Goal: Task Accomplishment & Management: Use online tool/utility

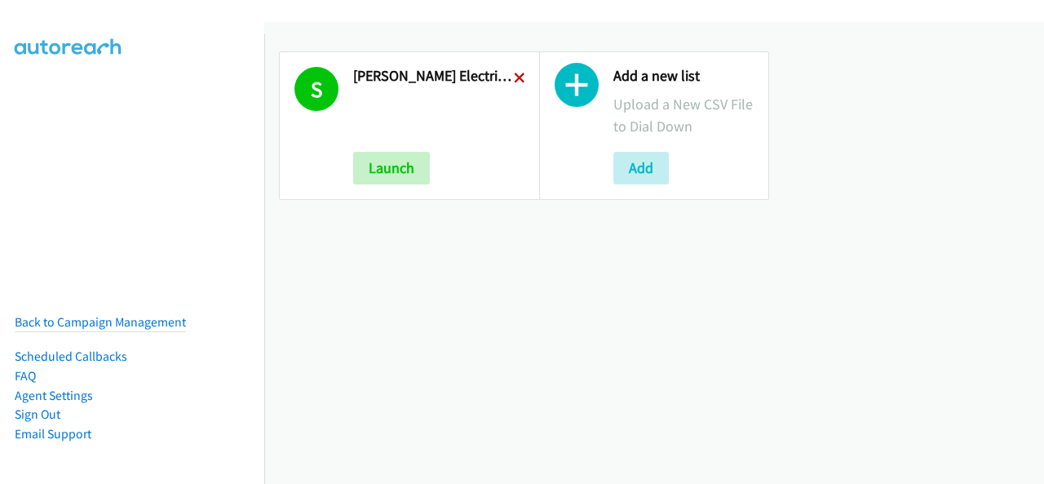
click at [519, 77] on icon at bounding box center [519, 78] width 11 height 11
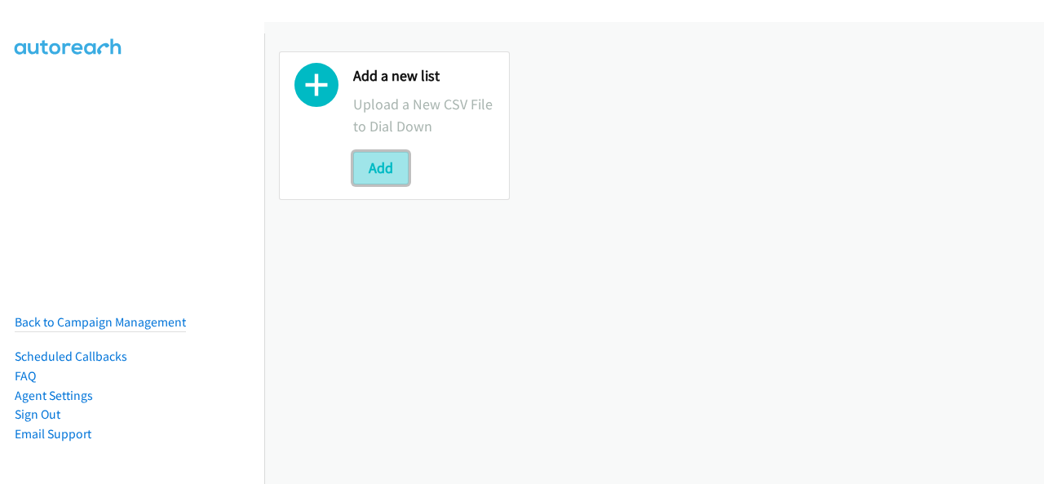
click at [373, 169] on button "Add" at bounding box center [380, 168] width 55 height 33
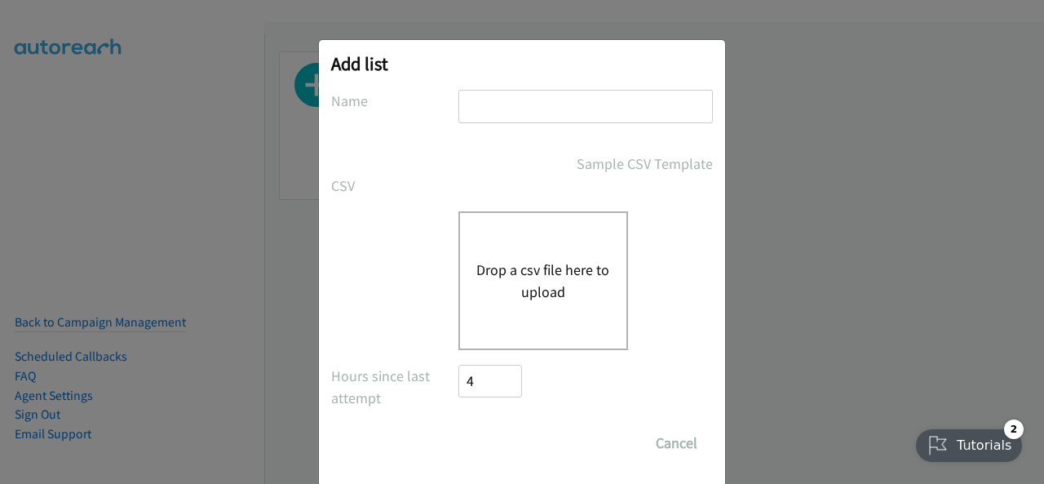
click at [503, 108] on input "text" at bounding box center [585, 106] width 255 height 33
type input "cript - Splunk FY26Q1 CS - O11Y SEC DMAI DM"
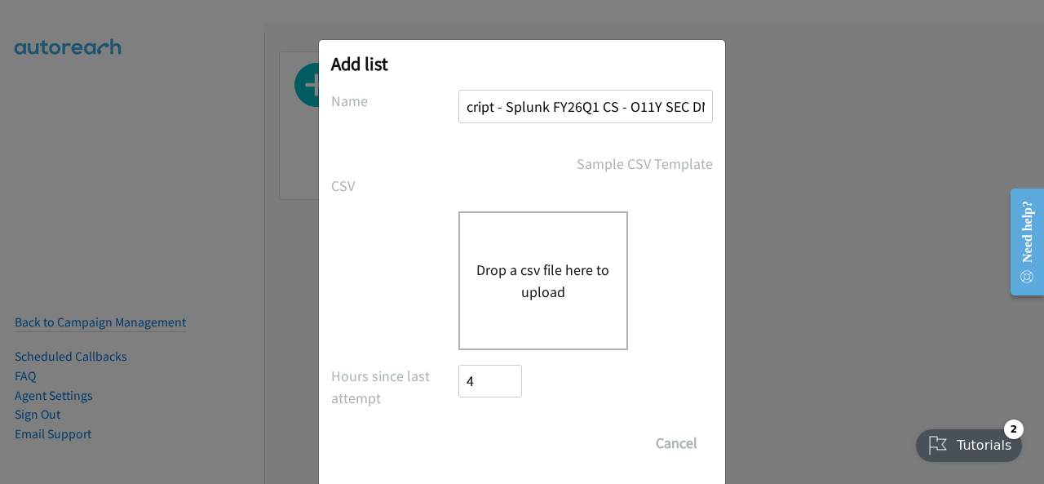
click at [545, 291] on button "Drop a csv file here to upload" at bounding box center [543, 281] width 134 height 44
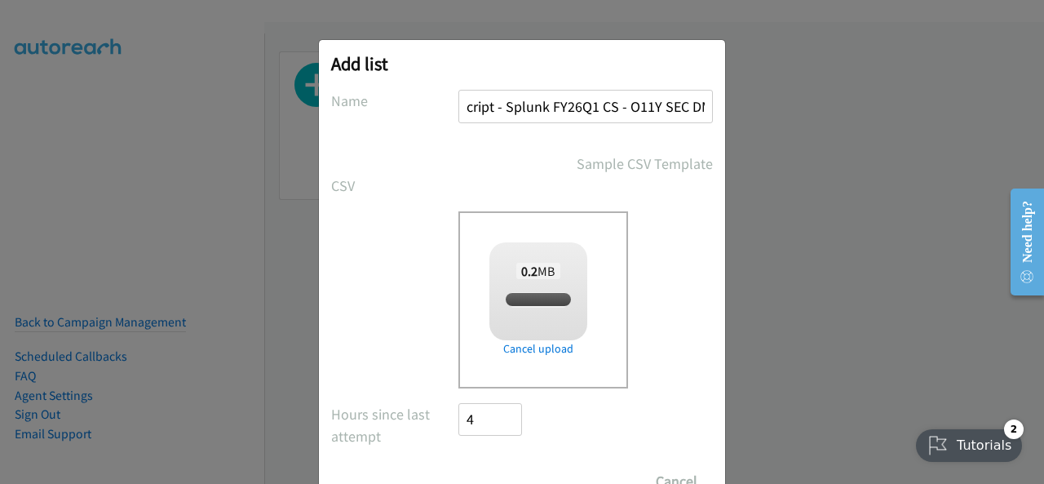
checkbox input "true"
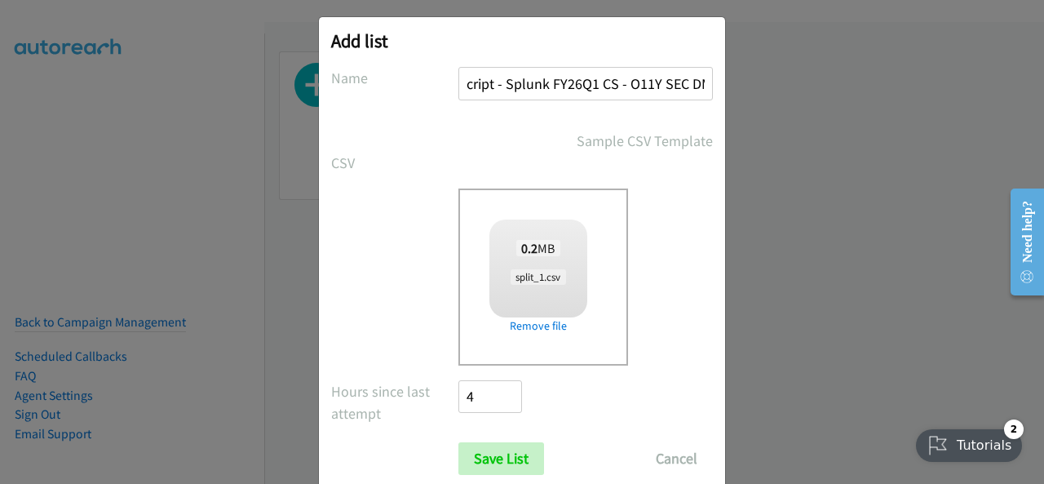
scroll to position [65, 0]
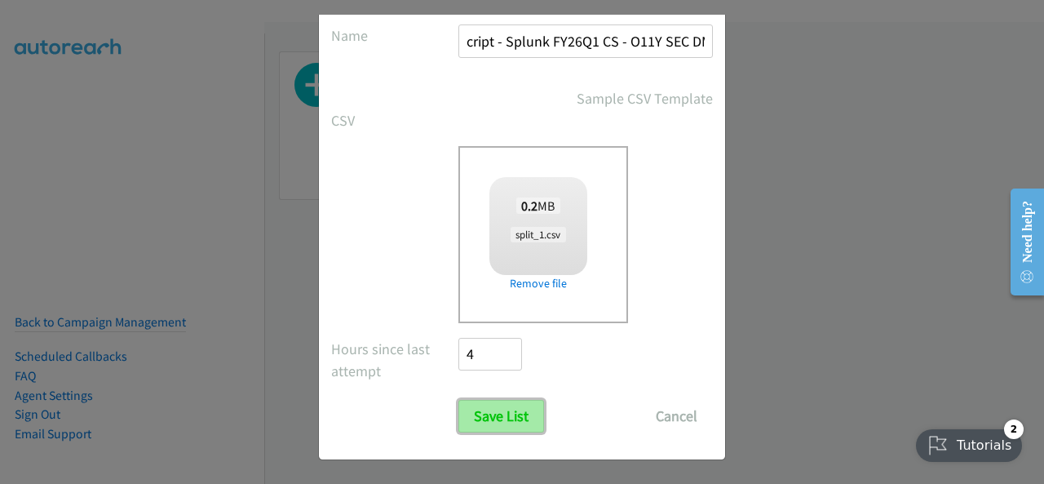
click at [494, 418] on input "Save List" at bounding box center [501, 416] width 86 height 33
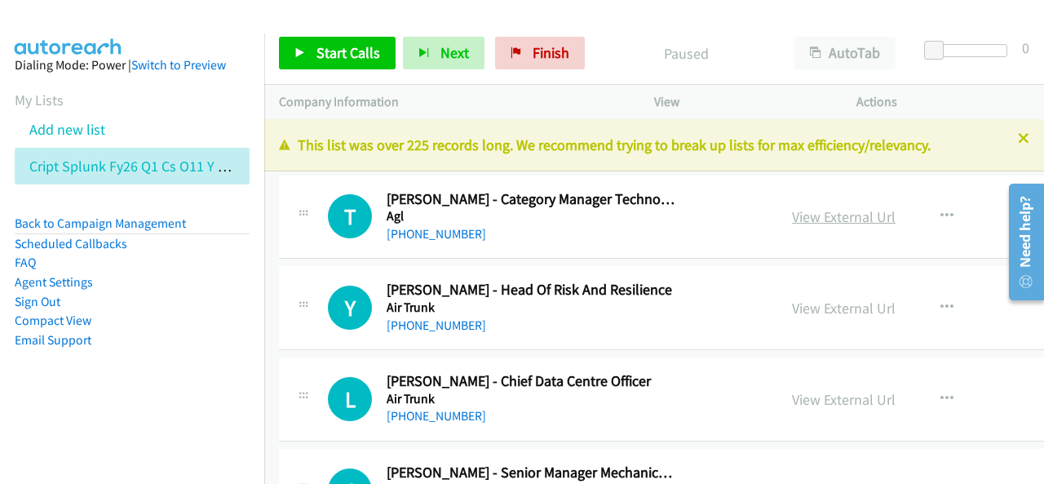
click at [792, 219] on link "View External Url" at bounding box center [844, 216] width 104 height 19
click at [344, 44] on span "Start Calls" at bounding box center [349, 52] width 64 height 19
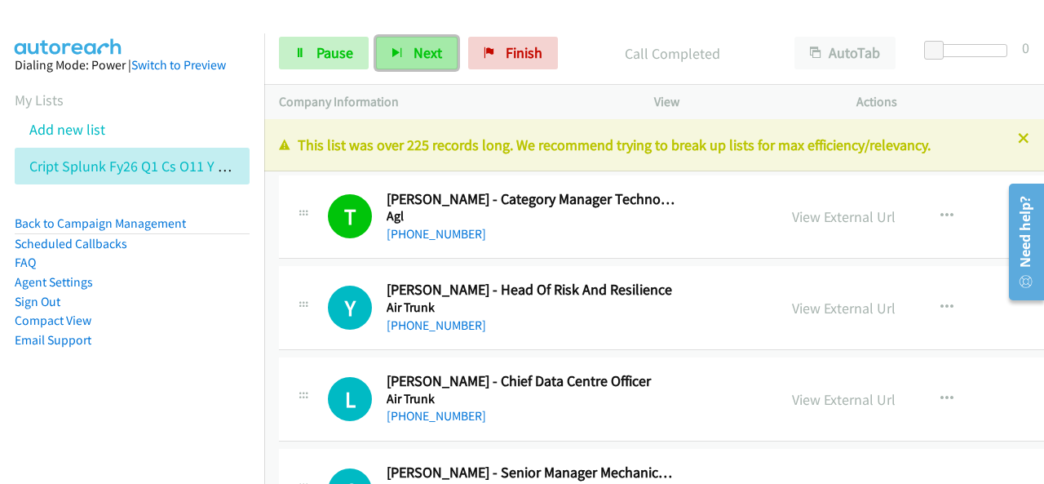
click at [425, 51] on span "Next" at bounding box center [428, 52] width 29 height 19
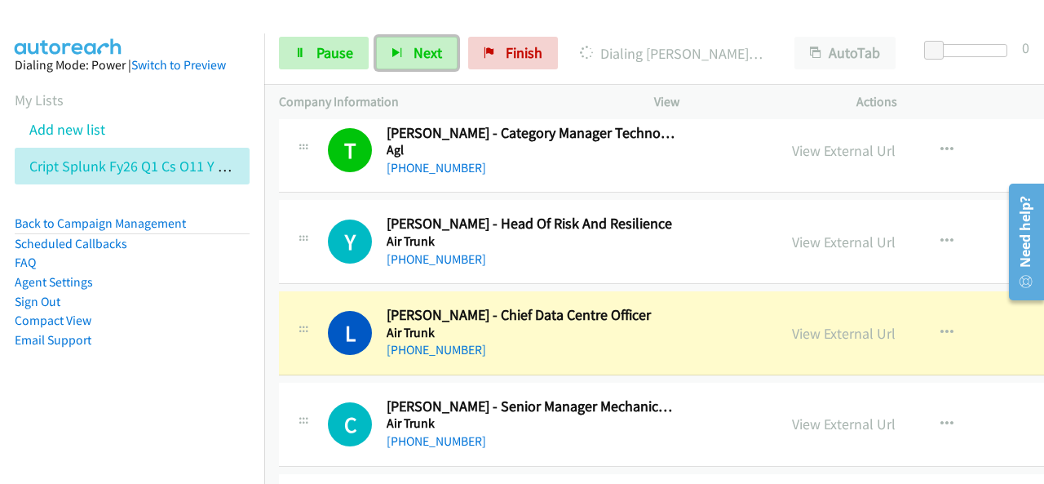
scroll to position [82, 0]
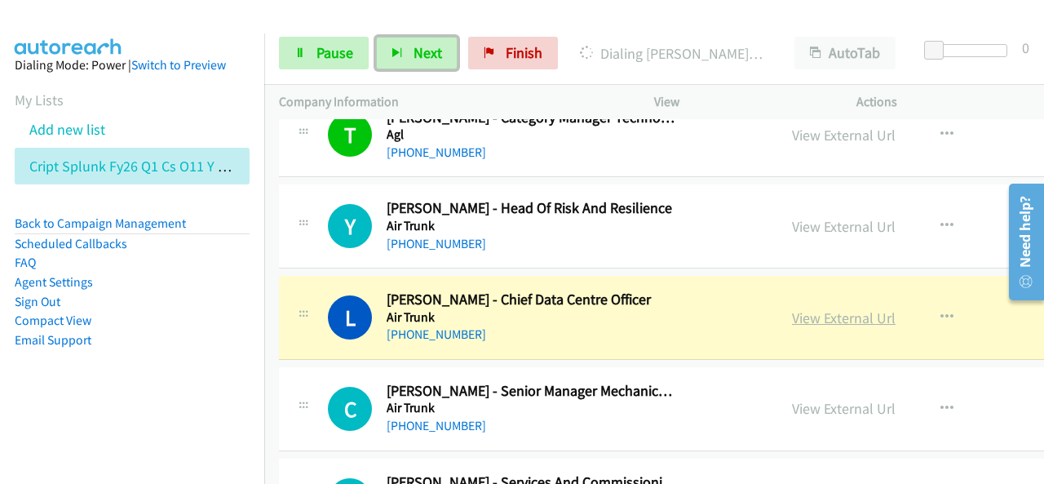
click at [792, 317] on link "View External Url" at bounding box center [844, 317] width 104 height 19
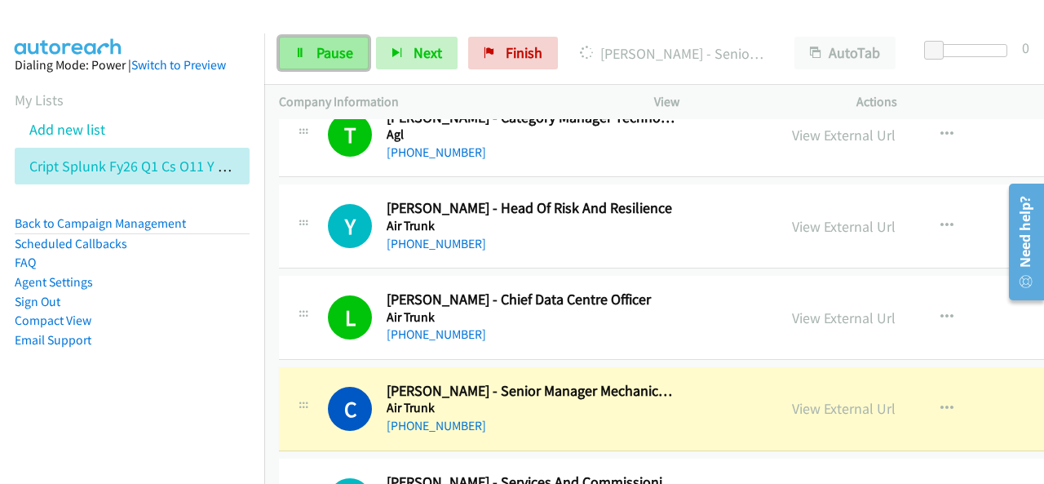
click at [326, 56] on span "Pause" at bounding box center [335, 52] width 37 height 19
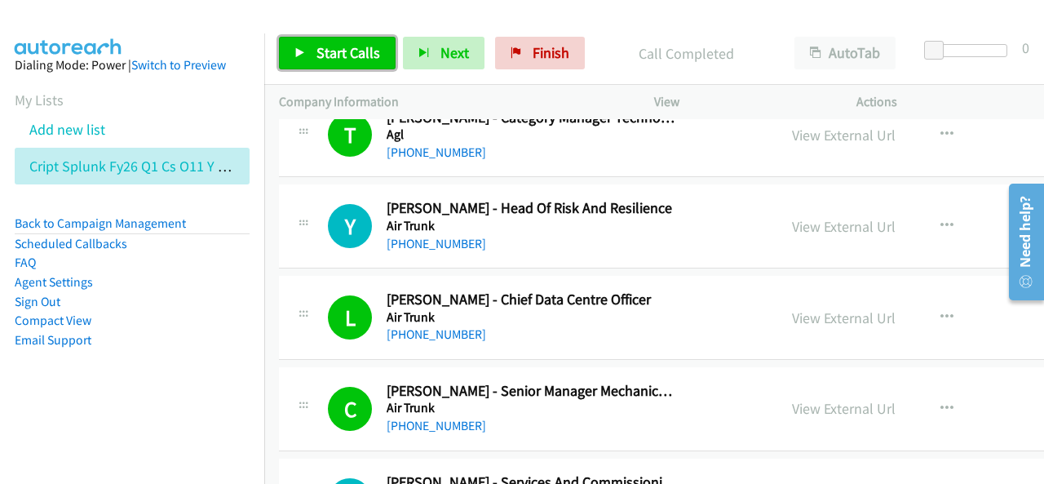
click at [321, 56] on span "Start Calls" at bounding box center [349, 52] width 64 height 19
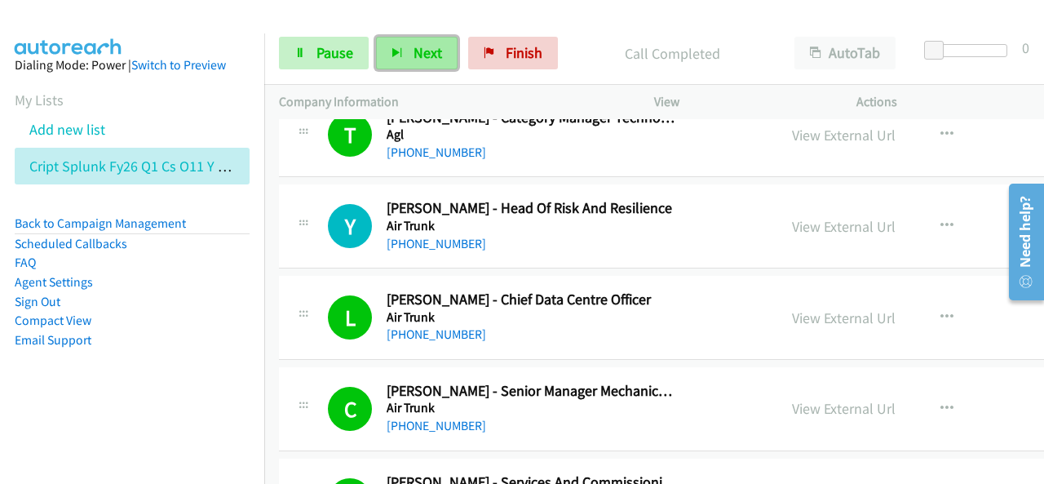
click at [419, 40] on button "Next" at bounding box center [417, 53] width 82 height 33
click at [427, 53] on span "Next" at bounding box center [428, 52] width 29 height 19
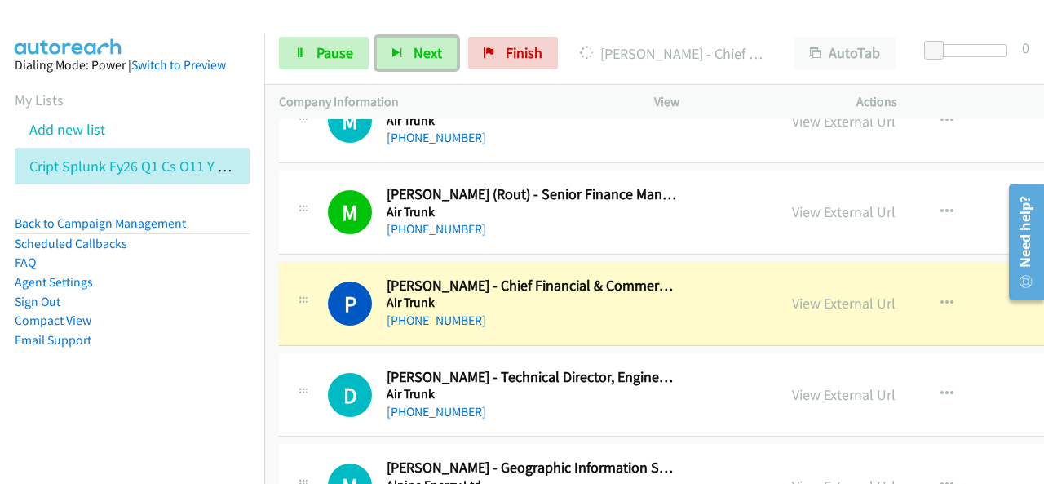
scroll to position [816, 0]
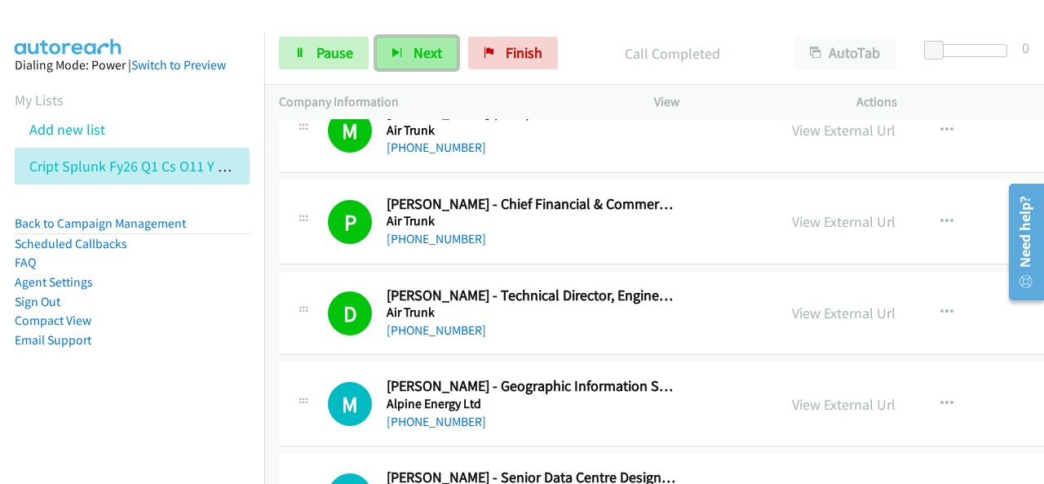
click at [414, 65] on button "Next" at bounding box center [417, 53] width 82 height 33
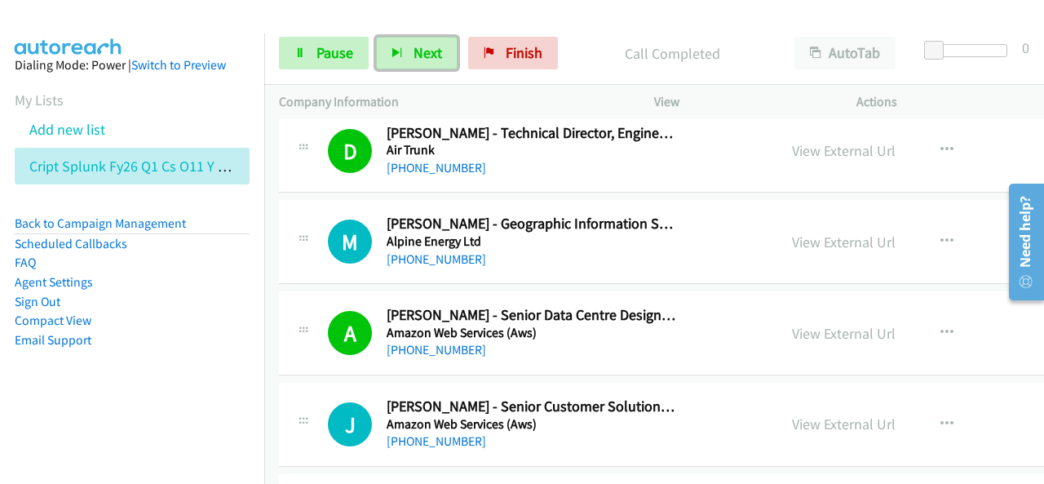
scroll to position [979, 0]
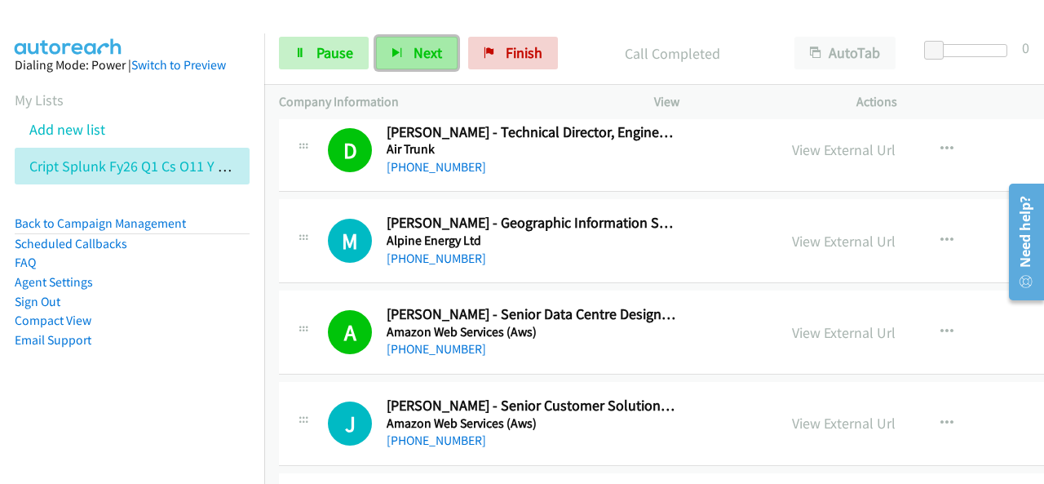
click at [418, 60] on span "Next" at bounding box center [428, 52] width 29 height 19
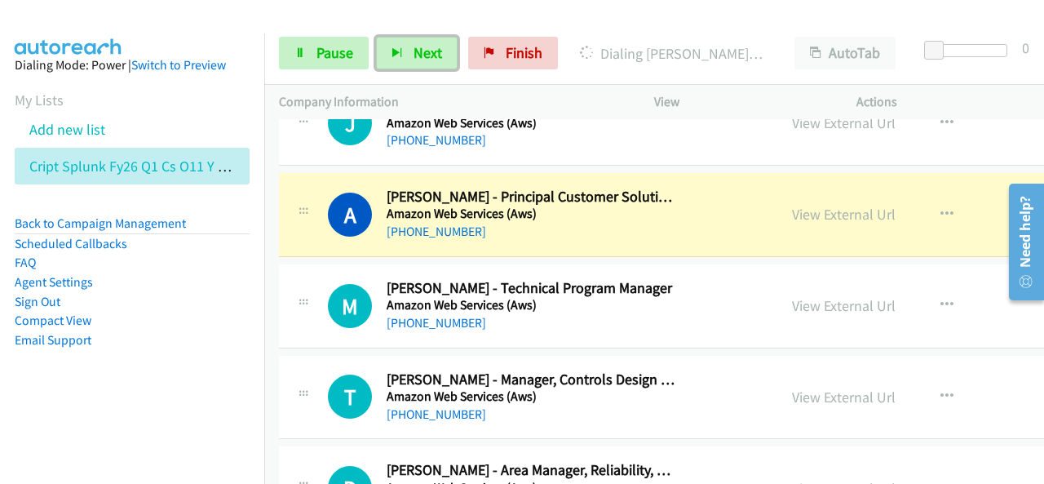
scroll to position [1305, 0]
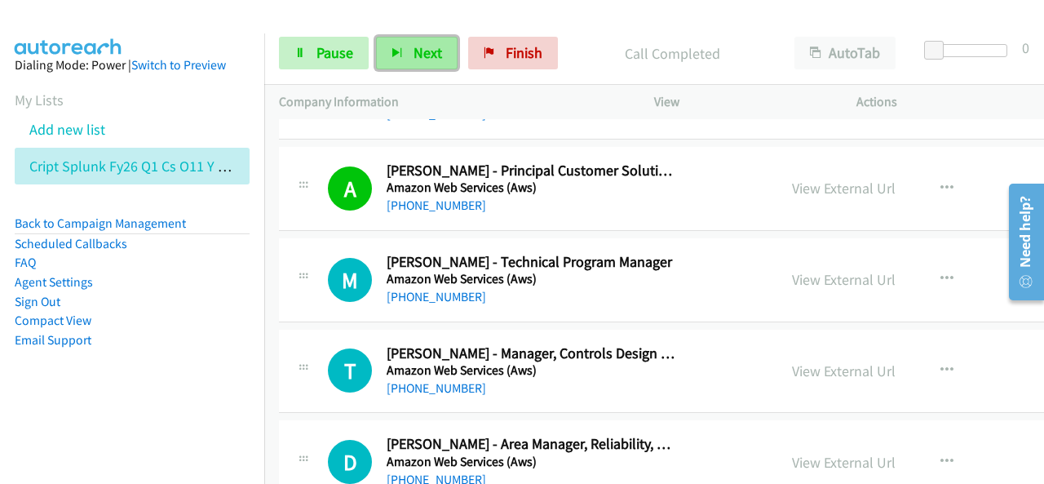
click at [433, 50] on span "Next" at bounding box center [428, 52] width 29 height 19
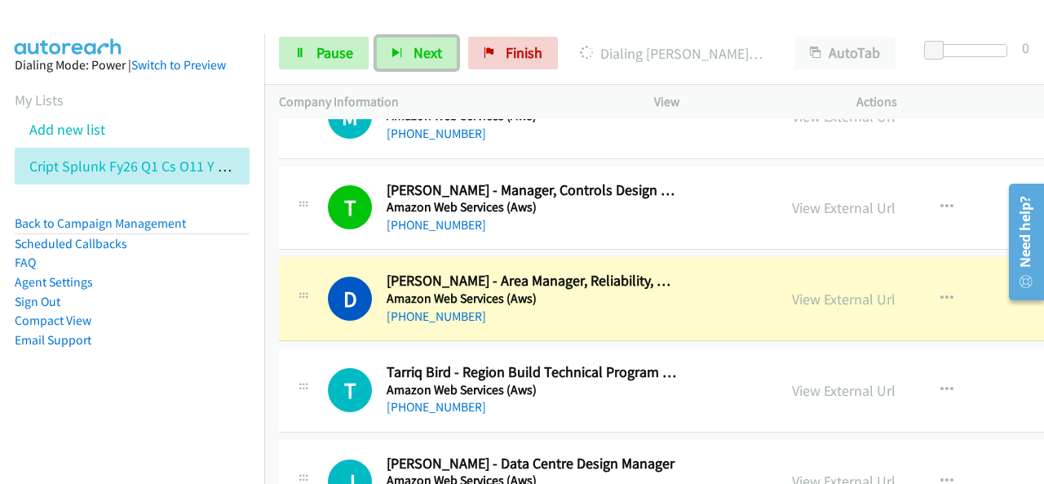
scroll to position [1550, 0]
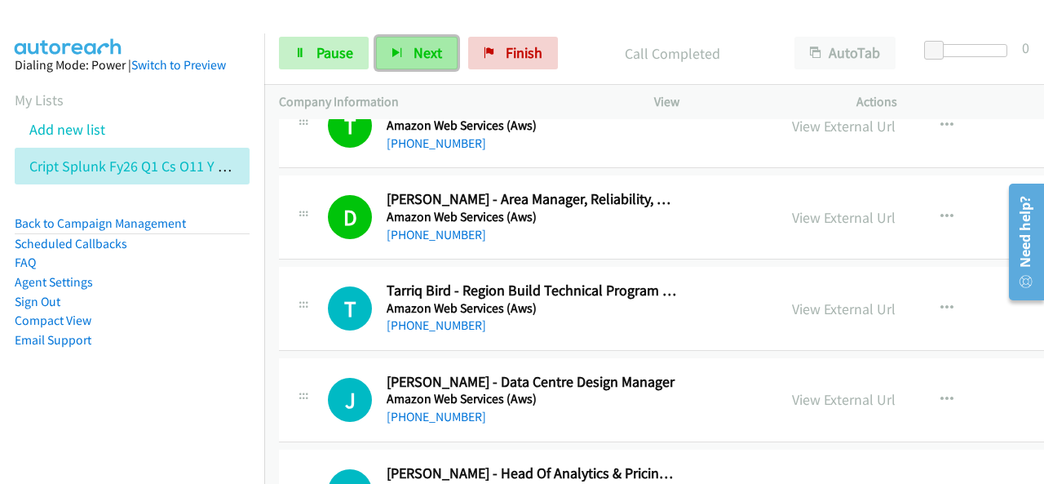
click at [434, 62] on button "Next" at bounding box center [417, 53] width 82 height 33
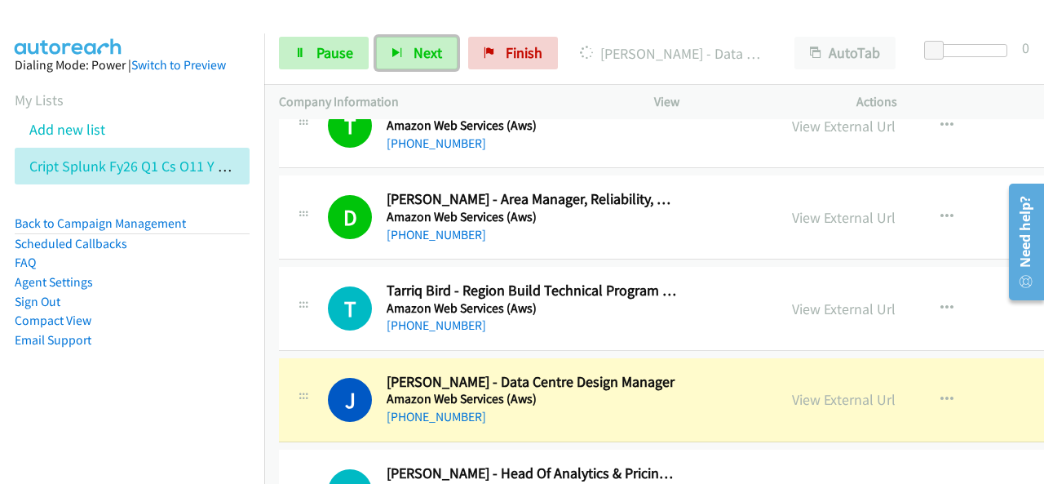
scroll to position [1632, 0]
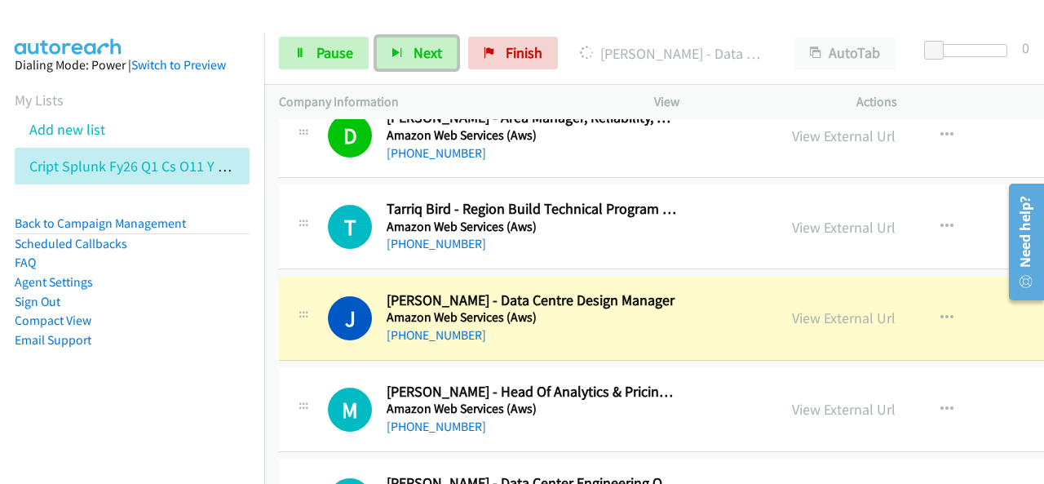
drag, startPoint x: 827, startPoint y: 309, endPoint x: 711, endPoint y: 194, distance: 163.2
click at [826, 317] on link "View External Url" at bounding box center [844, 317] width 104 height 19
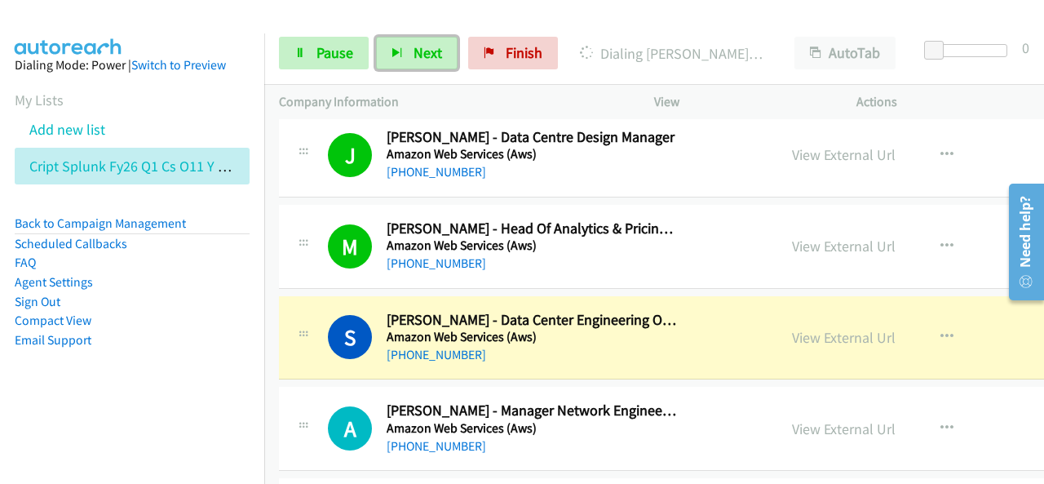
scroll to position [1876, 0]
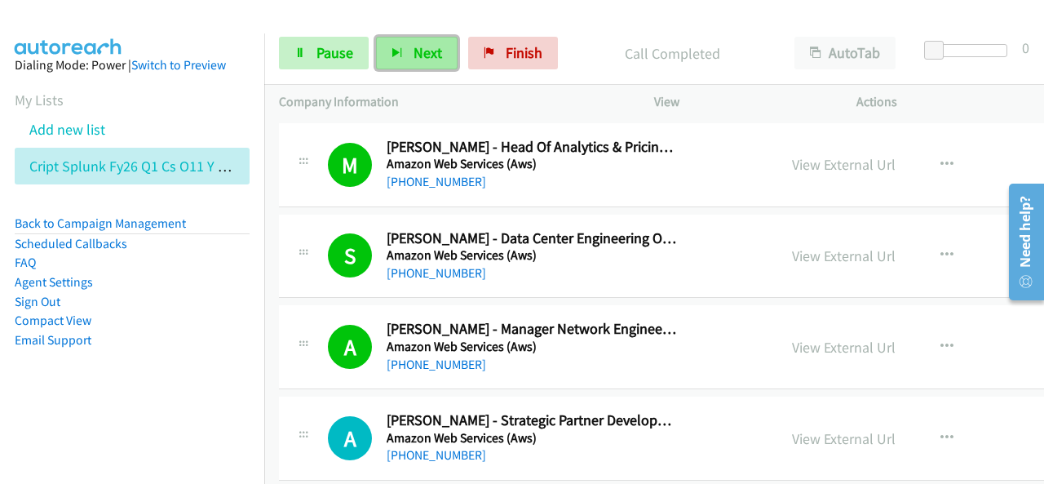
click at [405, 42] on button "Next" at bounding box center [417, 53] width 82 height 33
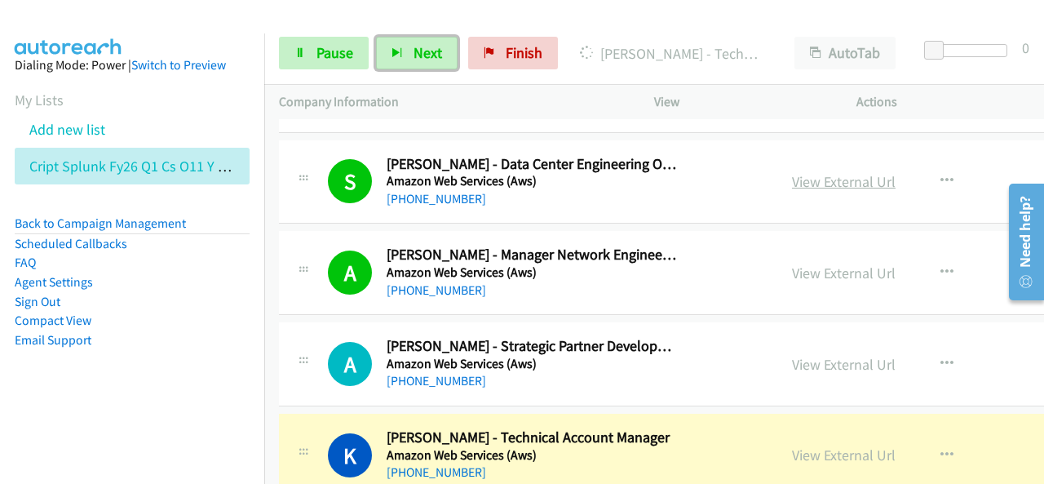
scroll to position [2203, 0]
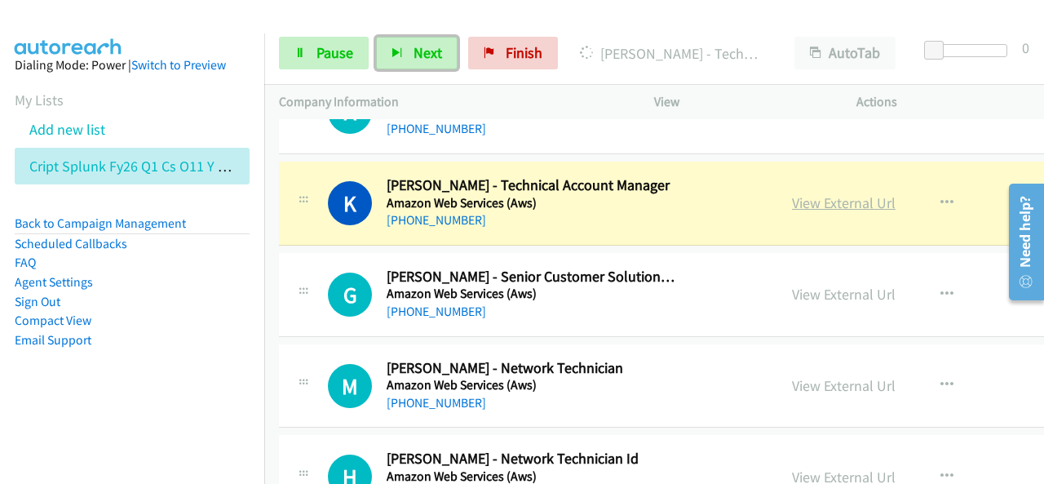
click at [807, 193] on link "View External Url" at bounding box center [844, 202] width 104 height 19
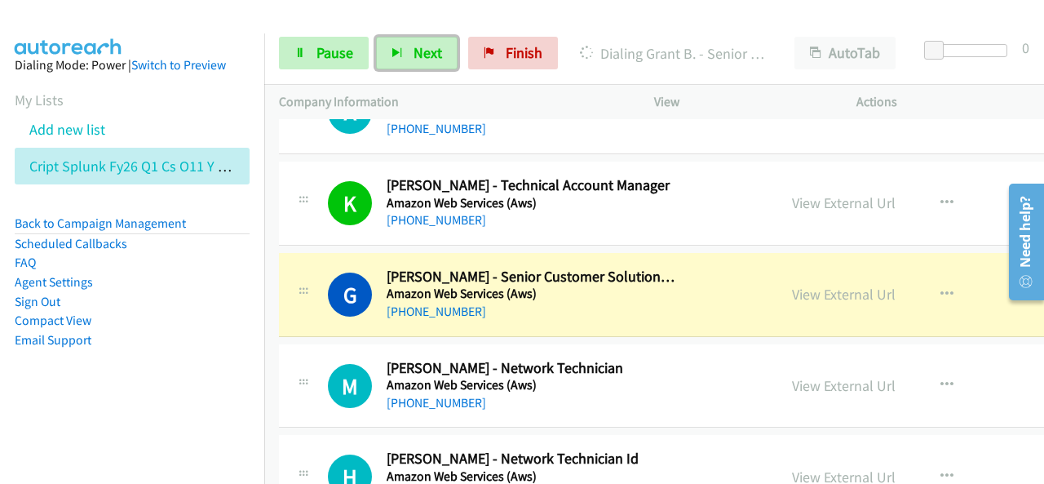
scroll to position [2284, 0]
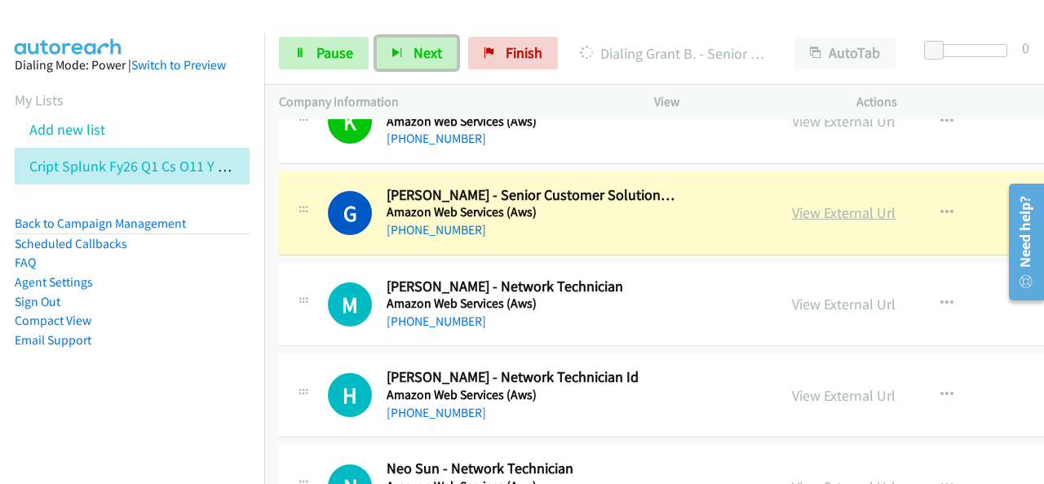
click at [792, 209] on link "View External Url" at bounding box center [844, 212] width 104 height 19
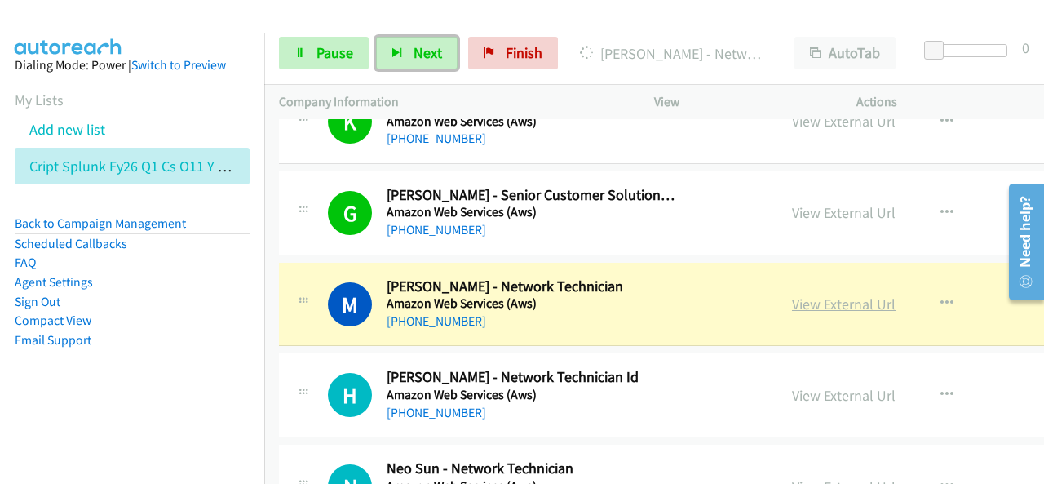
click at [806, 294] on link "View External Url" at bounding box center [844, 303] width 104 height 19
click at [809, 294] on link "View External Url" at bounding box center [844, 303] width 104 height 19
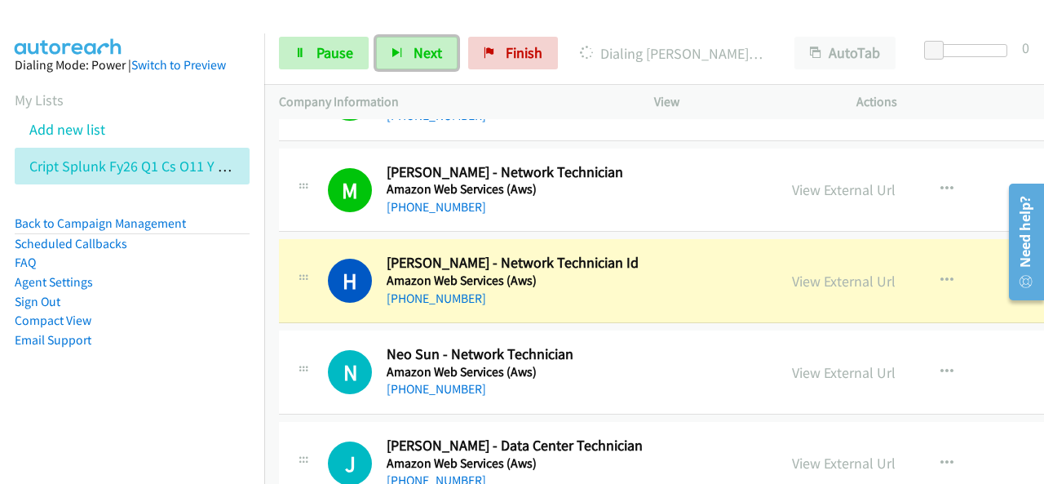
scroll to position [2447, 0]
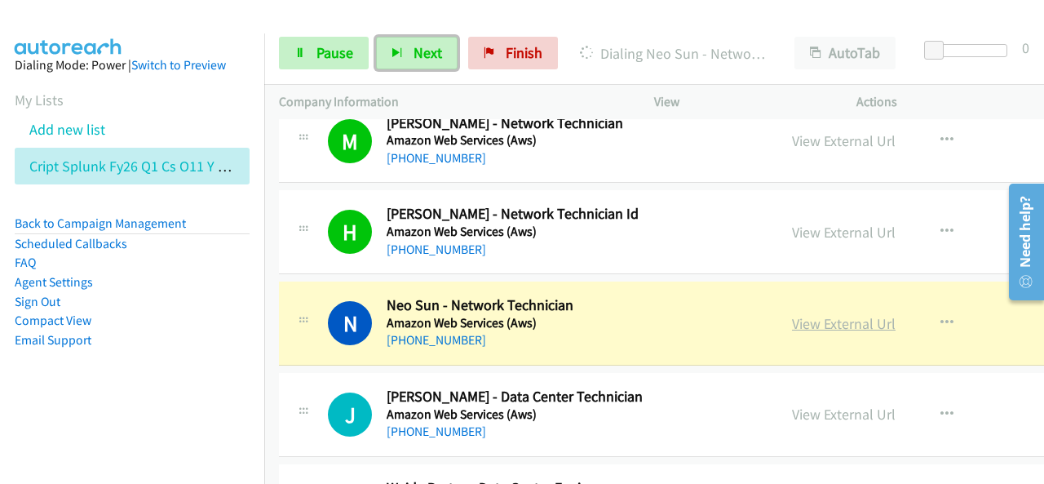
click at [801, 314] on link "View External Url" at bounding box center [844, 323] width 104 height 19
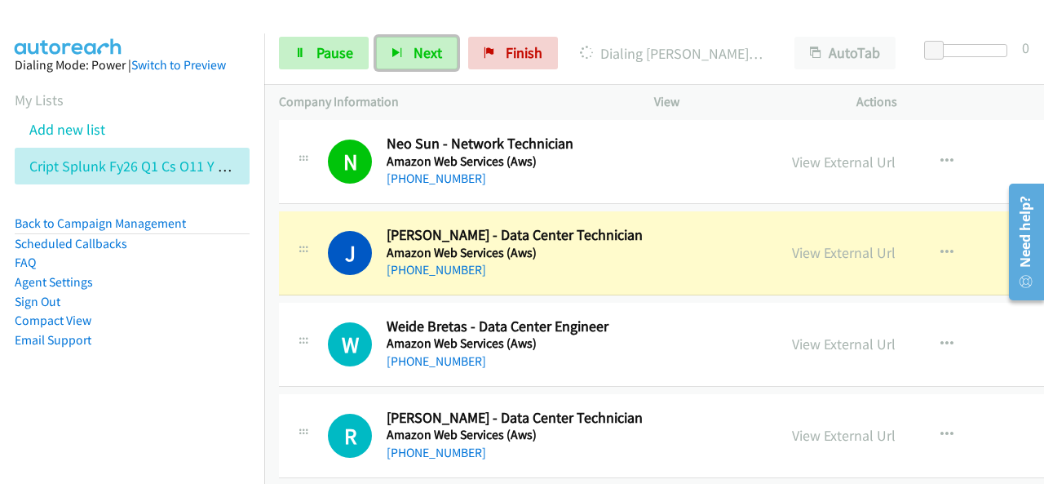
scroll to position [2610, 0]
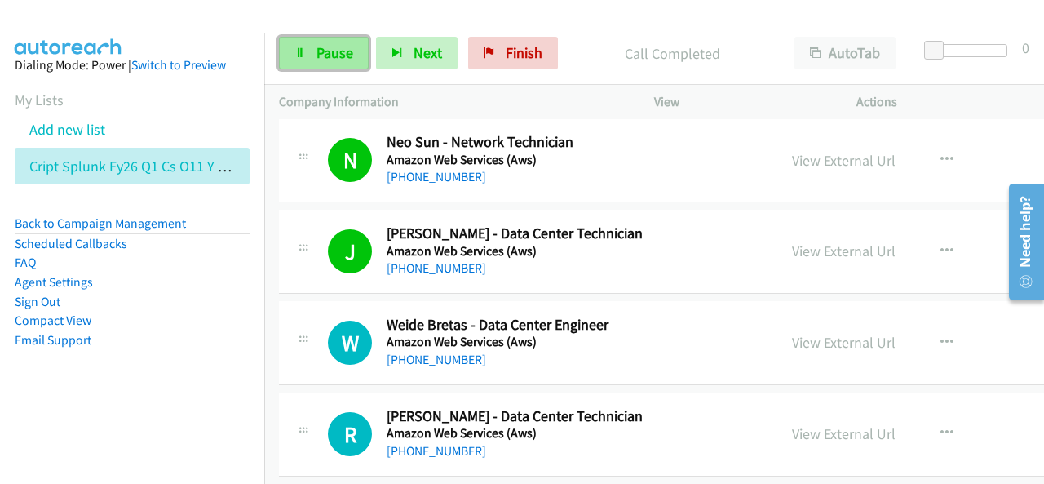
click at [339, 46] on span "Pause" at bounding box center [335, 52] width 37 height 19
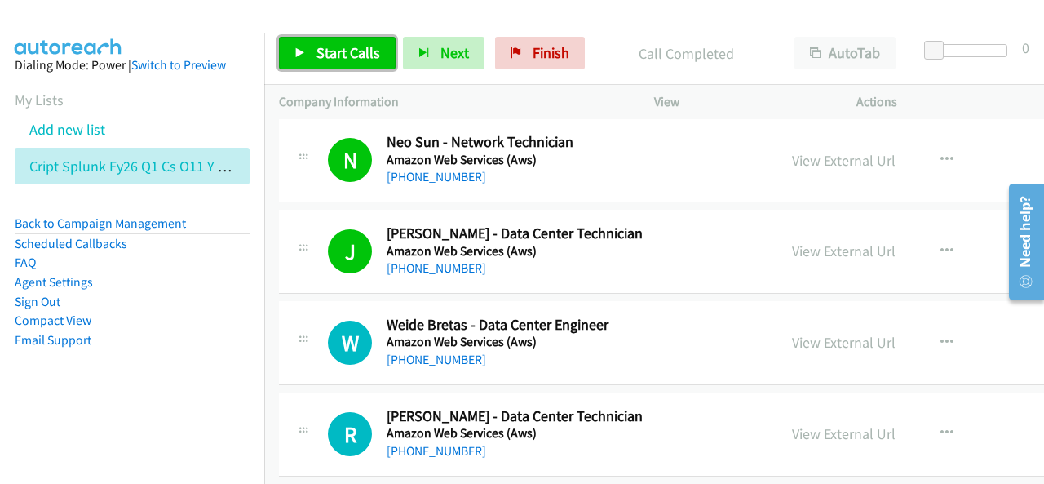
click at [370, 48] on span "Start Calls" at bounding box center [349, 52] width 64 height 19
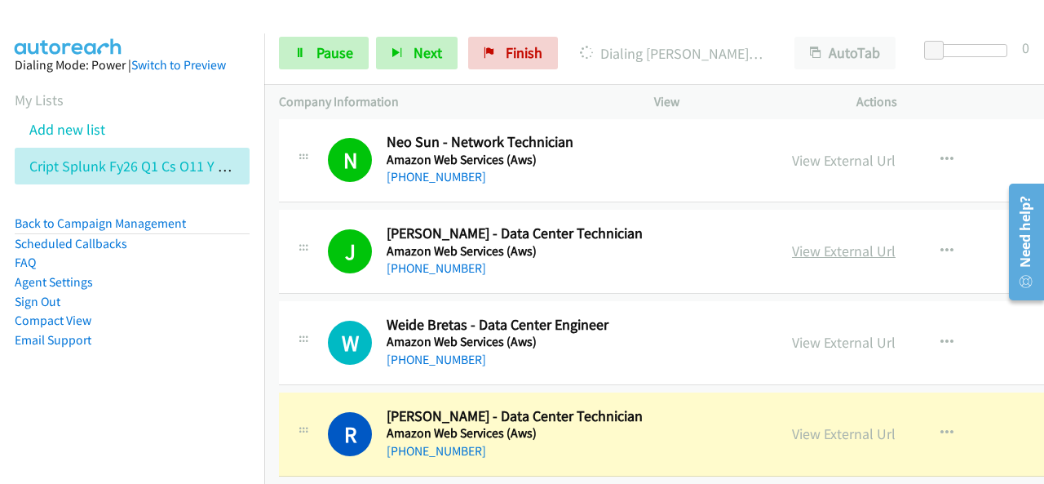
scroll to position [2692, 0]
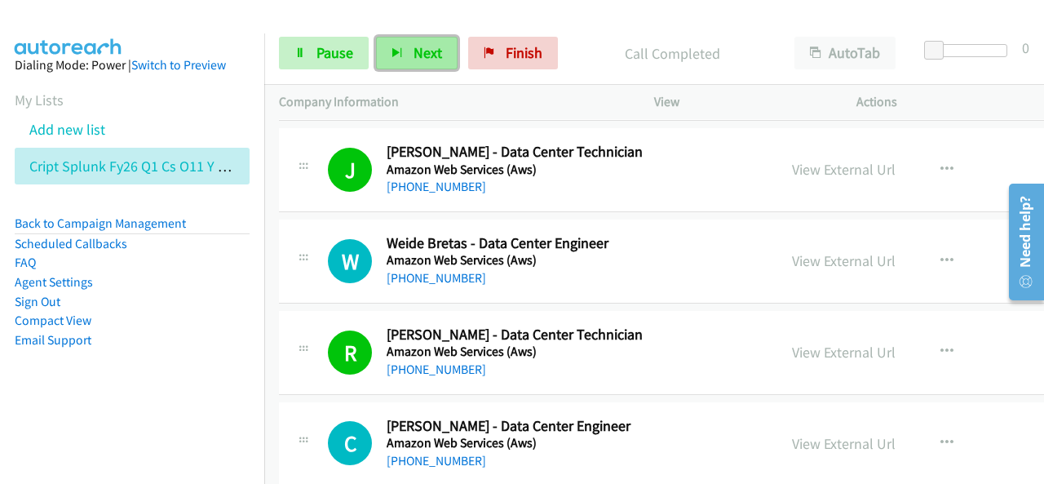
click at [415, 51] on span "Next" at bounding box center [428, 52] width 29 height 19
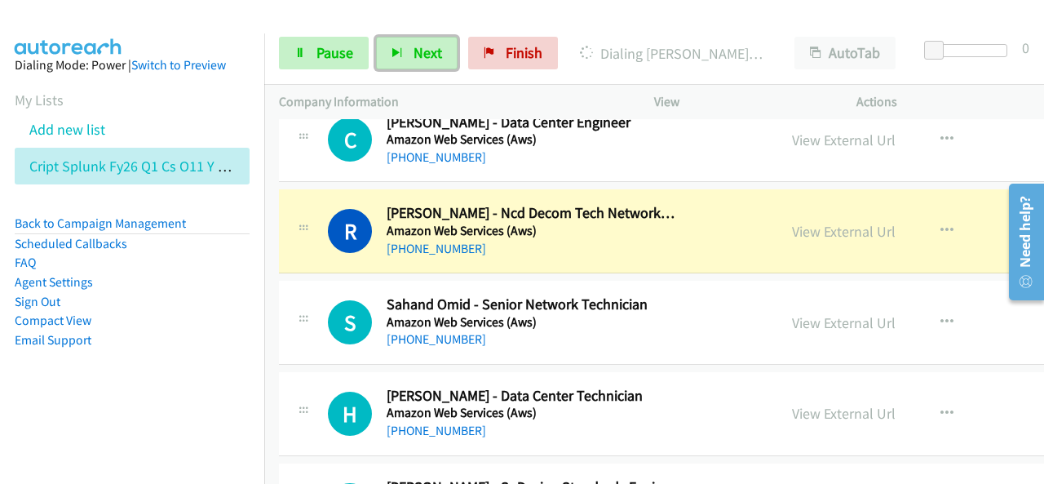
scroll to position [3018, 0]
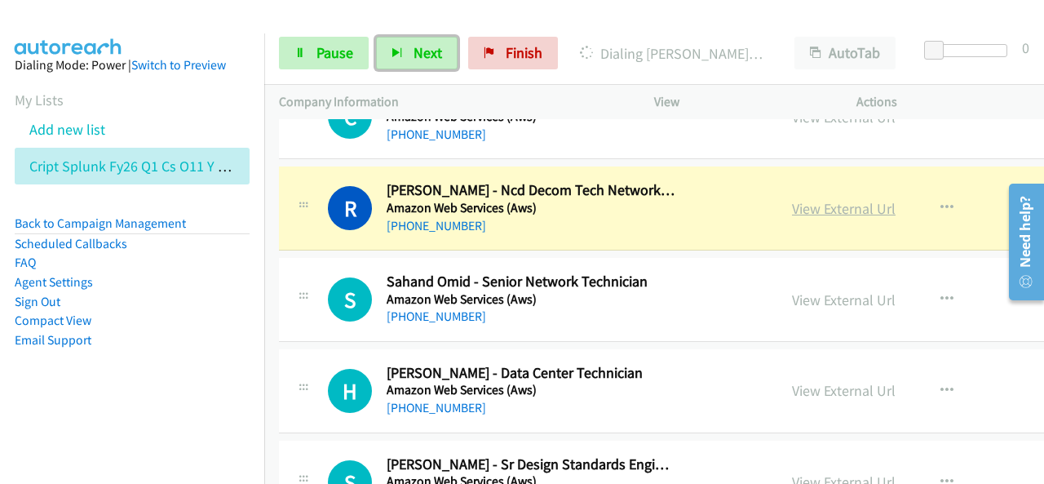
click at [792, 199] on link "View External Url" at bounding box center [844, 208] width 104 height 19
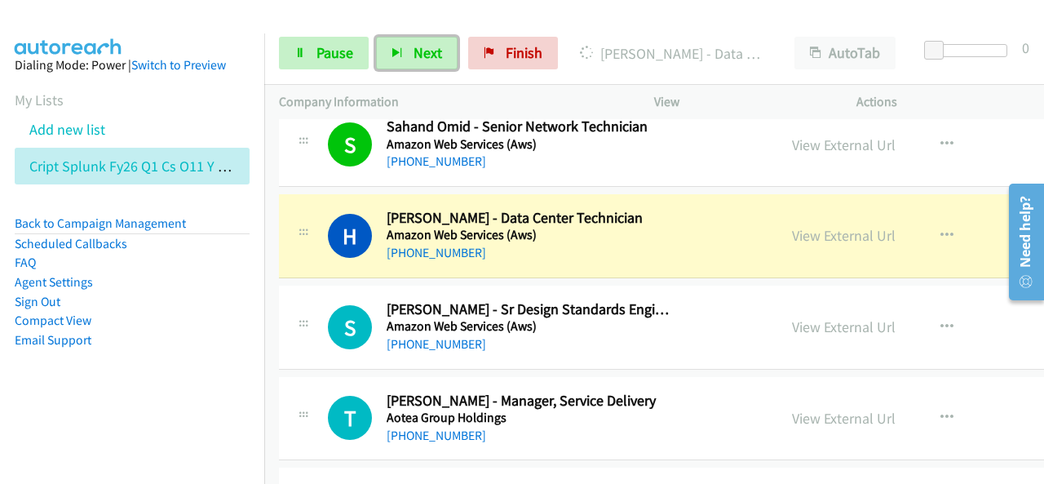
scroll to position [3181, 0]
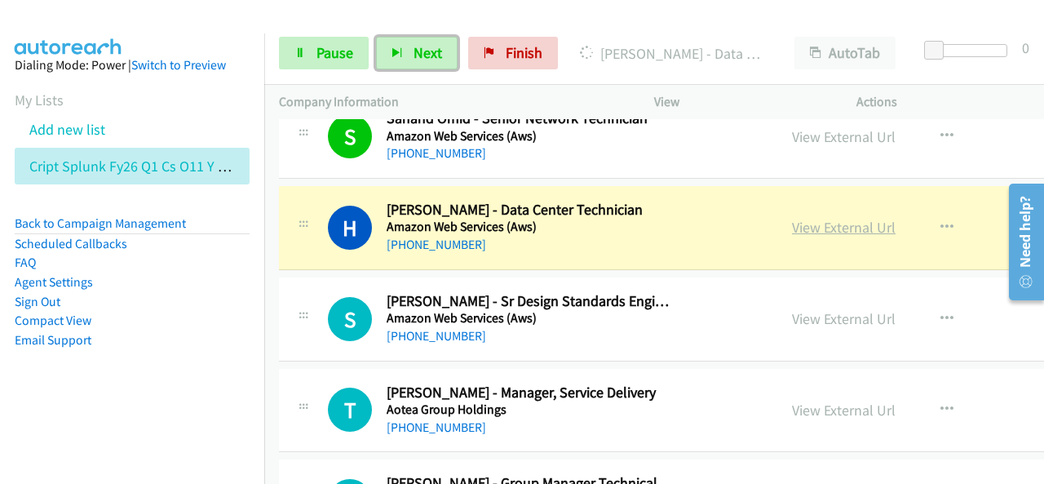
click at [821, 223] on link "View External Url" at bounding box center [844, 227] width 104 height 19
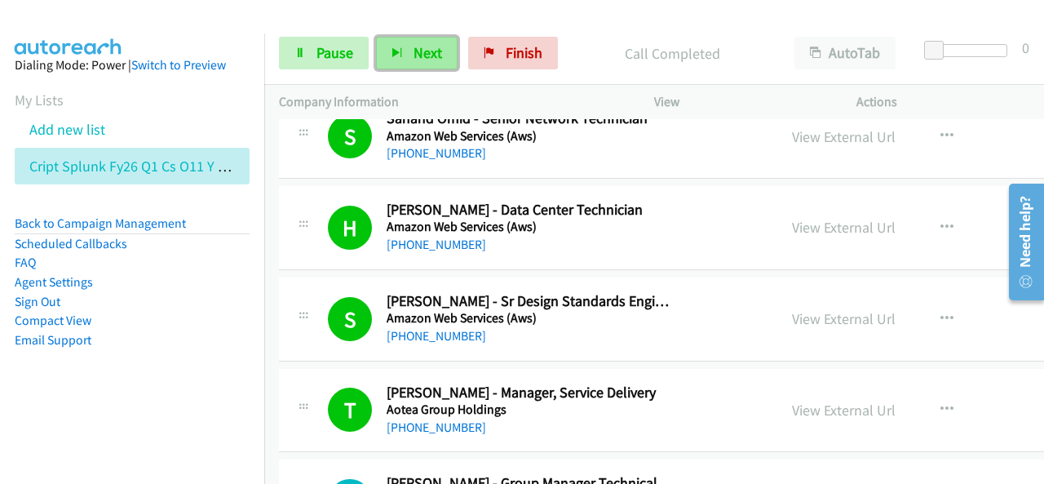
click at [436, 58] on span "Next" at bounding box center [428, 52] width 29 height 19
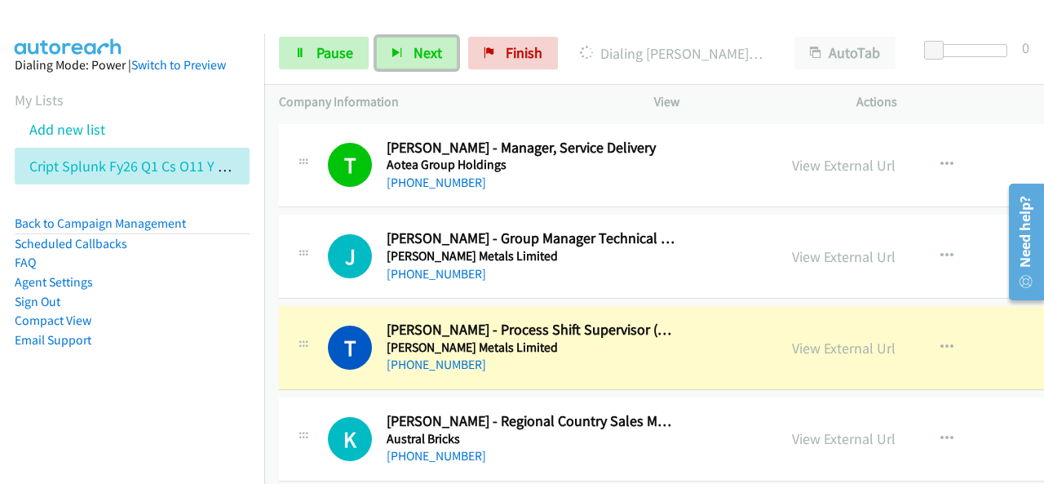
scroll to position [3508, 0]
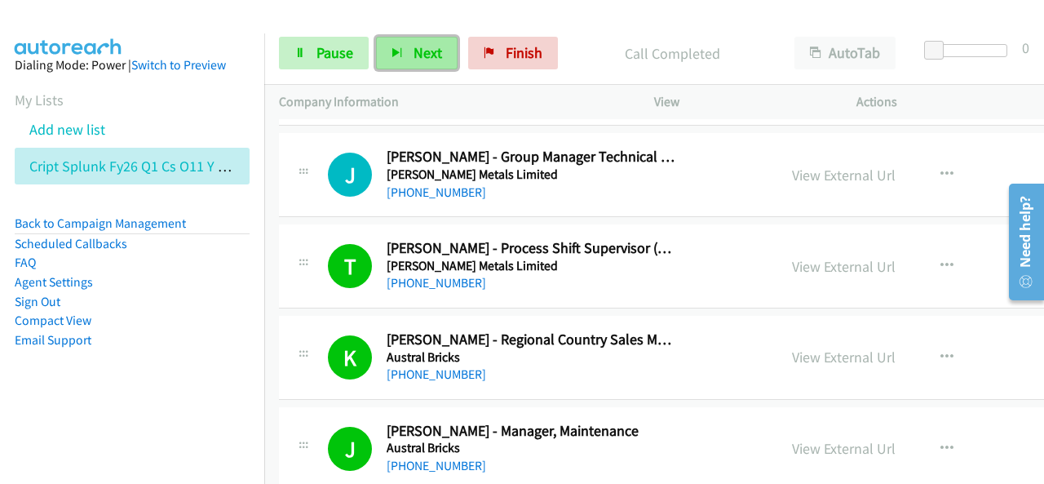
click at [431, 57] on span "Next" at bounding box center [428, 52] width 29 height 19
click at [432, 51] on span "Next" at bounding box center [428, 52] width 29 height 19
click at [421, 52] on span "Next" at bounding box center [428, 52] width 29 height 19
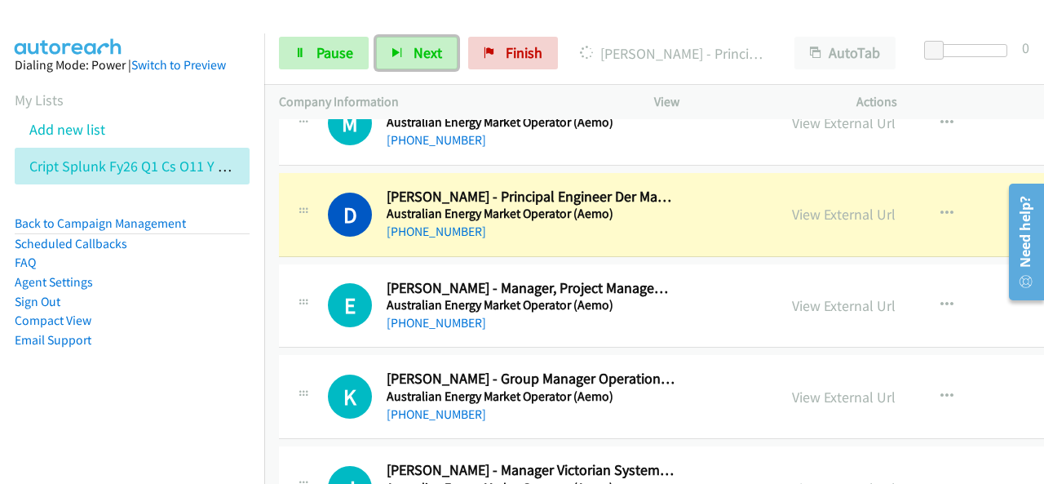
scroll to position [4324, 0]
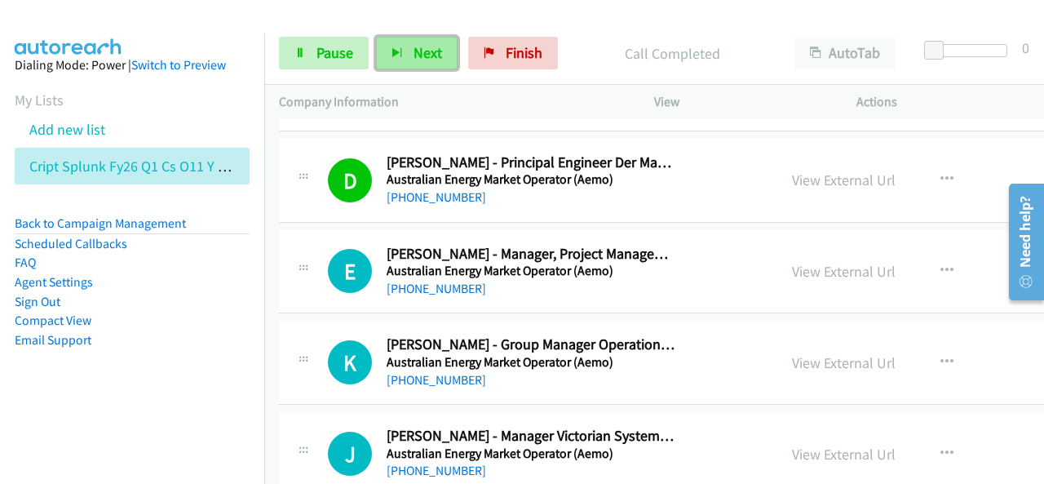
click at [427, 49] on span "Next" at bounding box center [428, 52] width 29 height 19
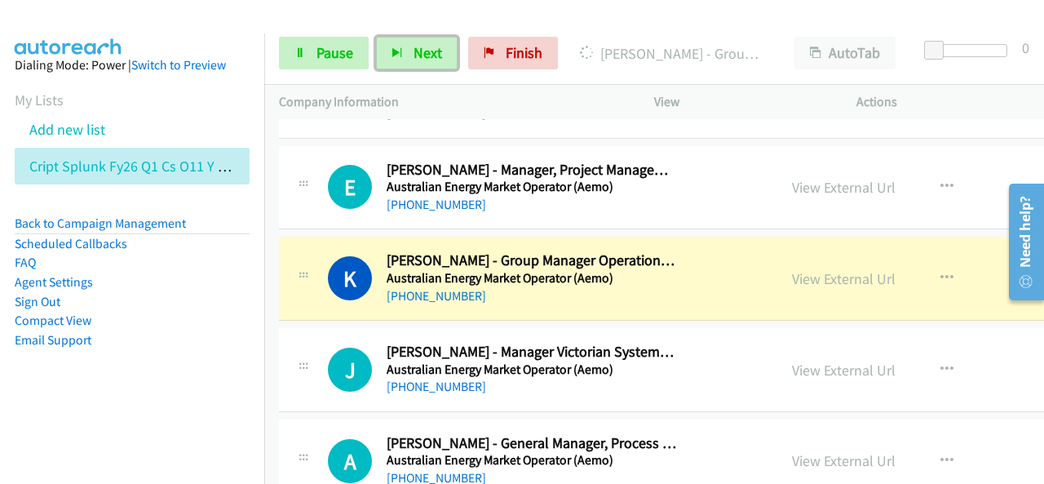
scroll to position [4487, 0]
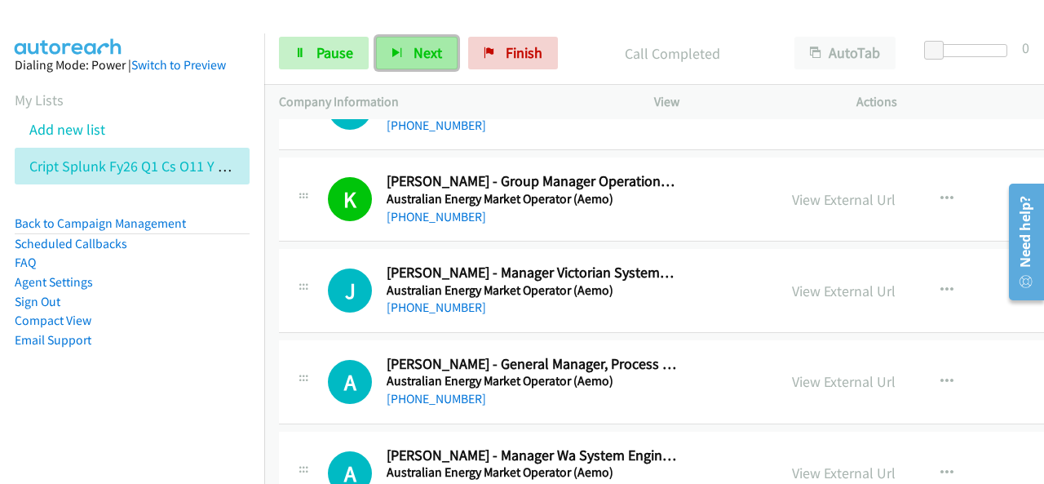
drag, startPoint x: 412, startPoint y: 41, endPoint x: 407, endPoint y: 49, distance: 9.5
click at [410, 44] on button "Next" at bounding box center [417, 53] width 82 height 33
click at [427, 42] on button "Next" at bounding box center [417, 53] width 82 height 33
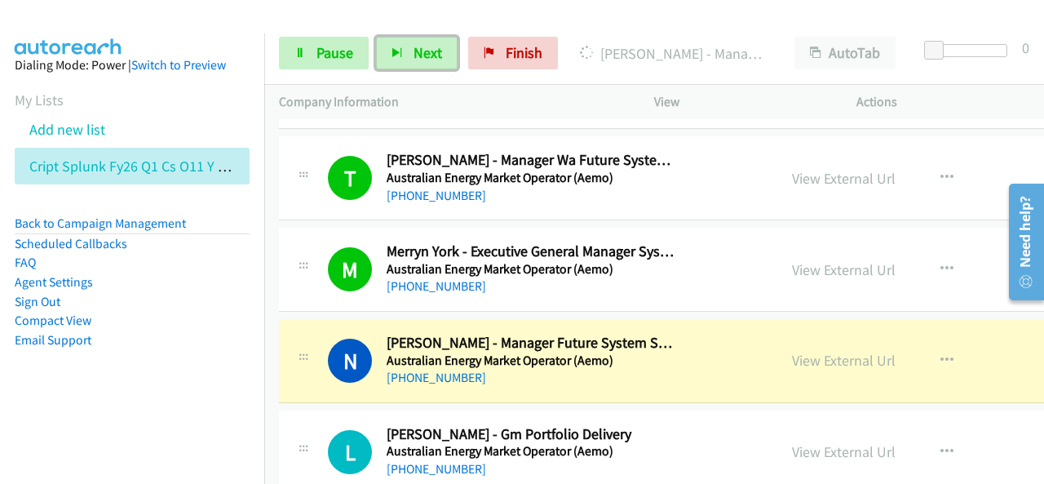
scroll to position [4976, 0]
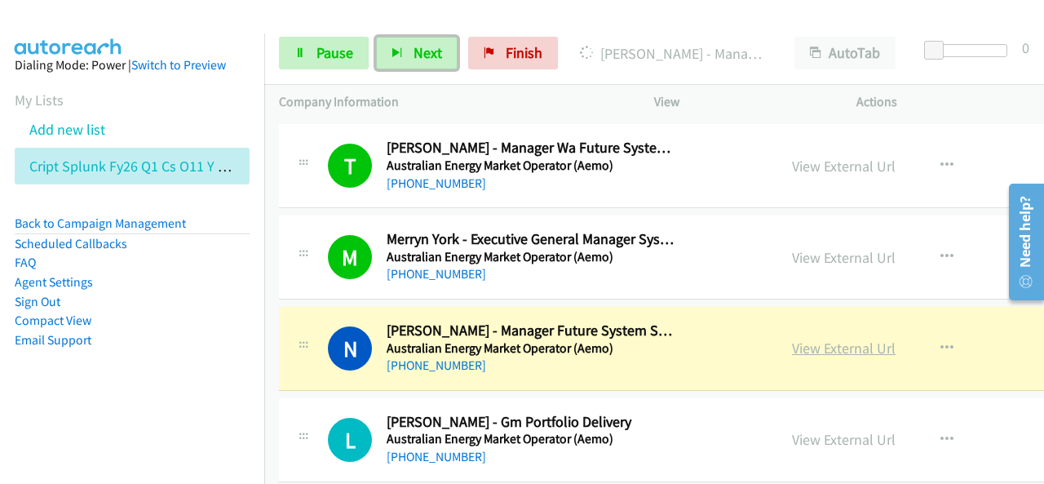
click at [792, 339] on link "View External Url" at bounding box center [844, 348] width 104 height 19
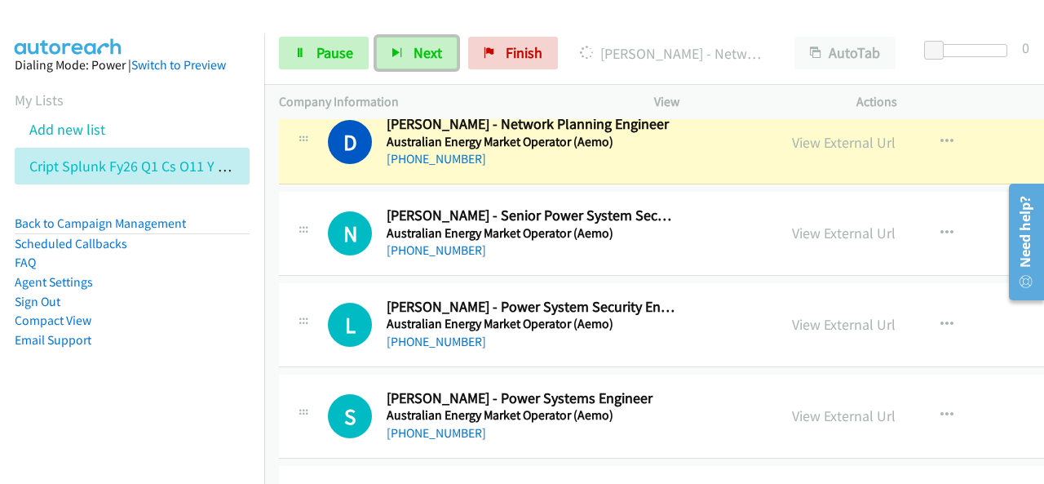
scroll to position [5466, 0]
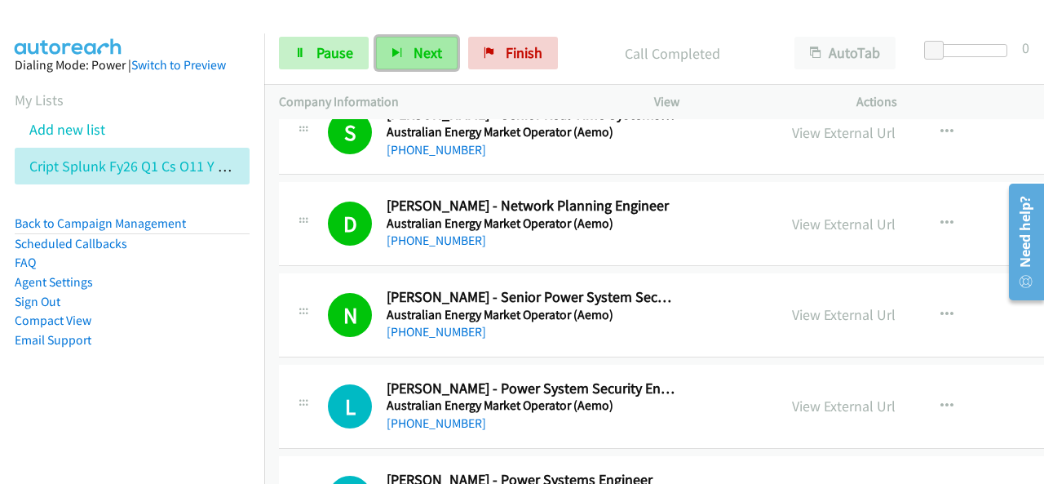
click at [445, 46] on button "Next" at bounding box center [417, 53] width 82 height 33
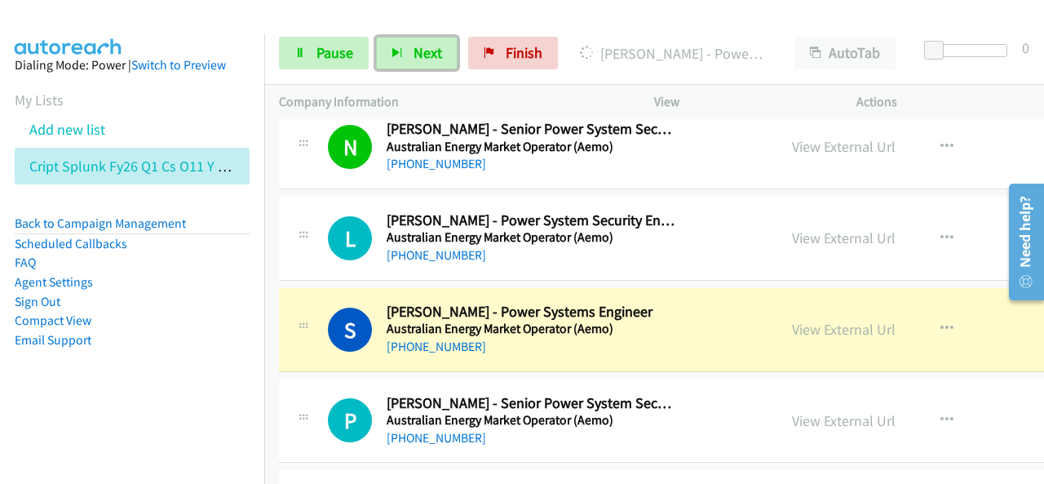
scroll to position [5710, 0]
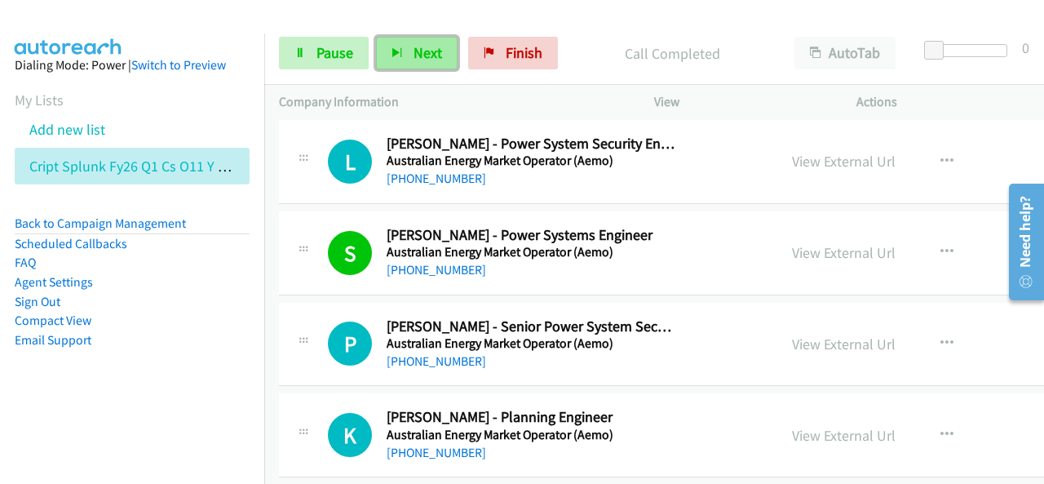
click at [424, 58] on span "Next" at bounding box center [428, 52] width 29 height 19
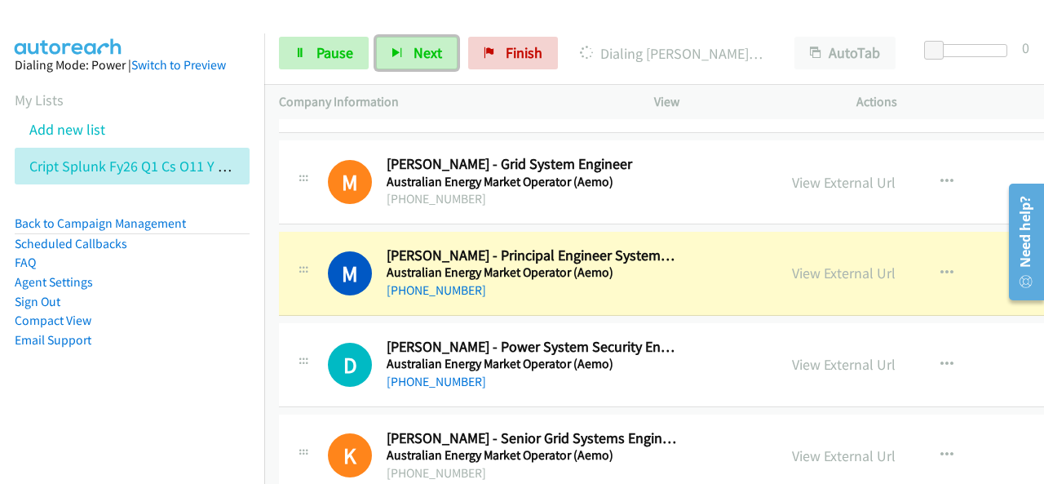
scroll to position [6118, 0]
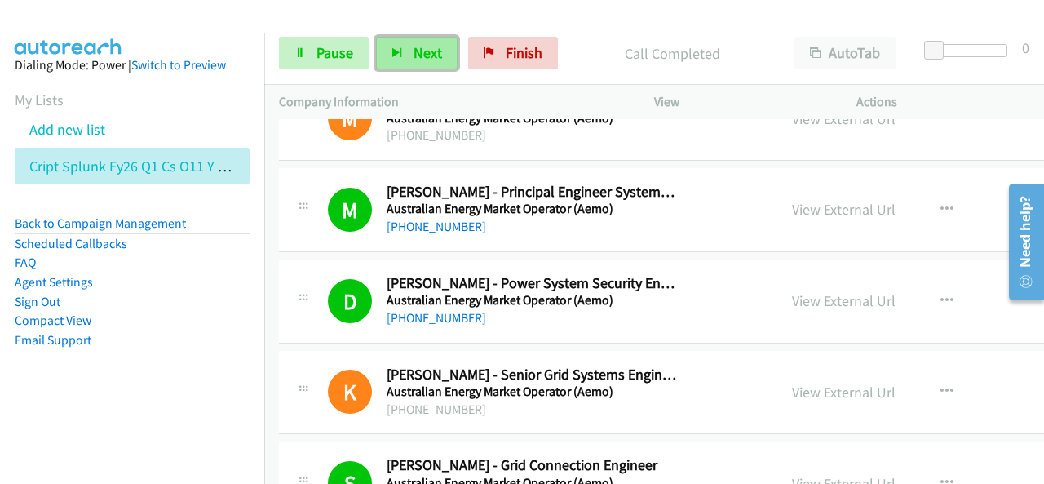
click at [443, 50] on button "Next" at bounding box center [417, 53] width 82 height 33
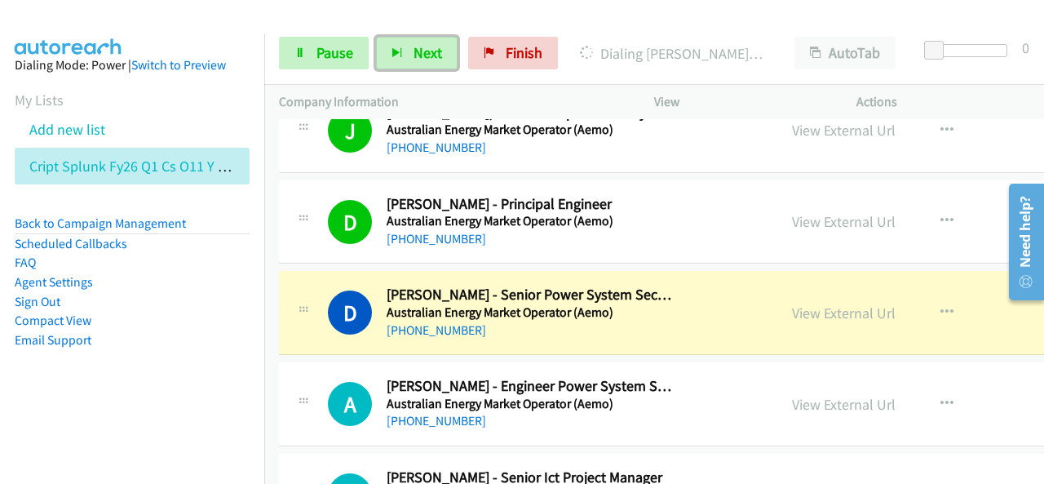
scroll to position [6771, 0]
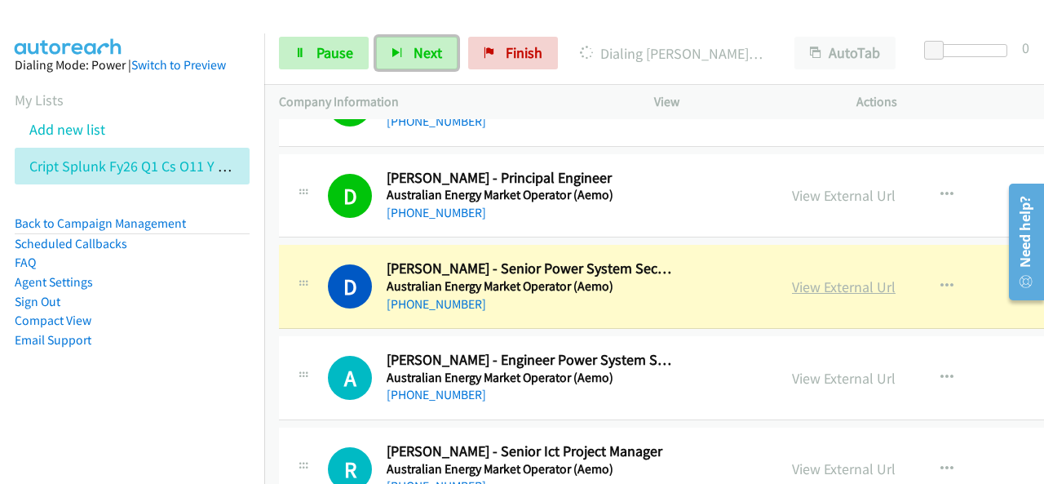
click at [796, 277] on link "View External Url" at bounding box center [844, 286] width 104 height 19
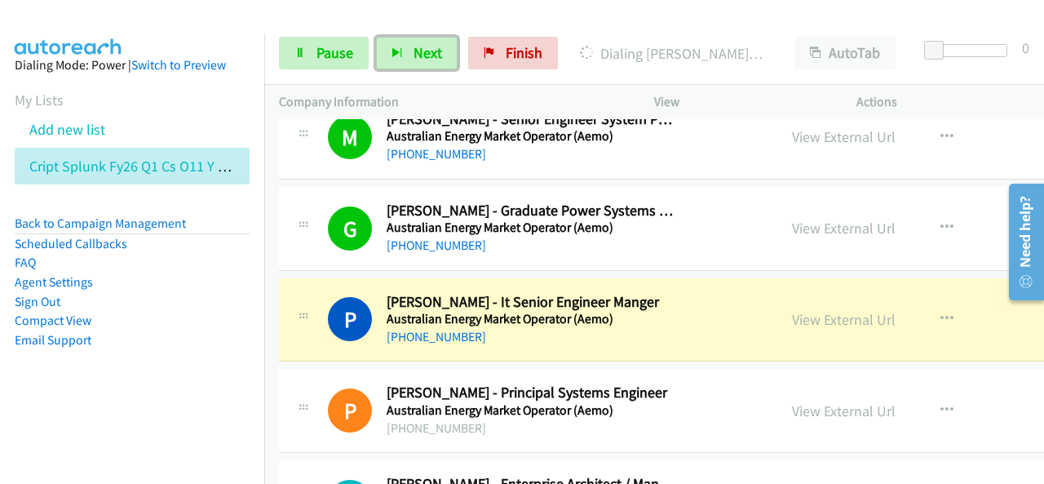
scroll to position [7260, 0]
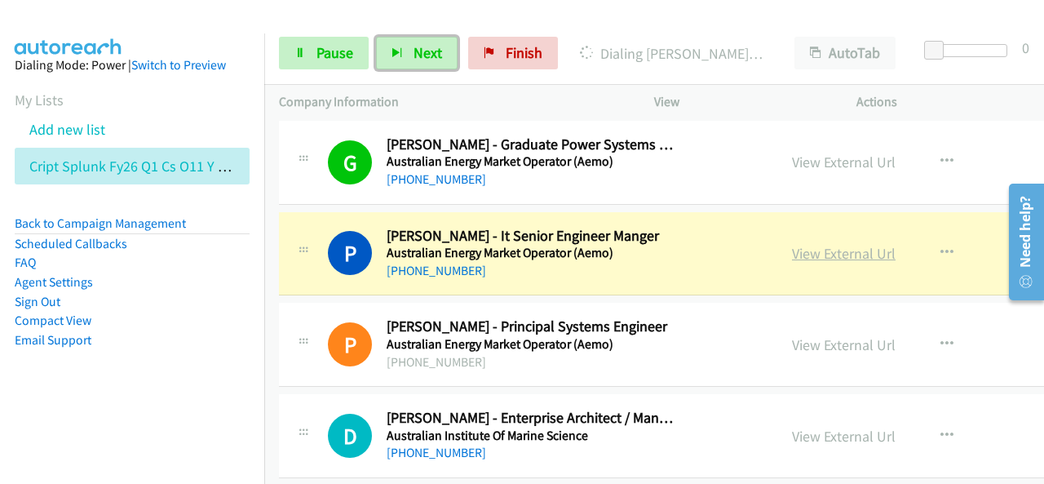
click at [823, 244] on link "View External Url" at bounding box center [844, 253] width 104 height 19
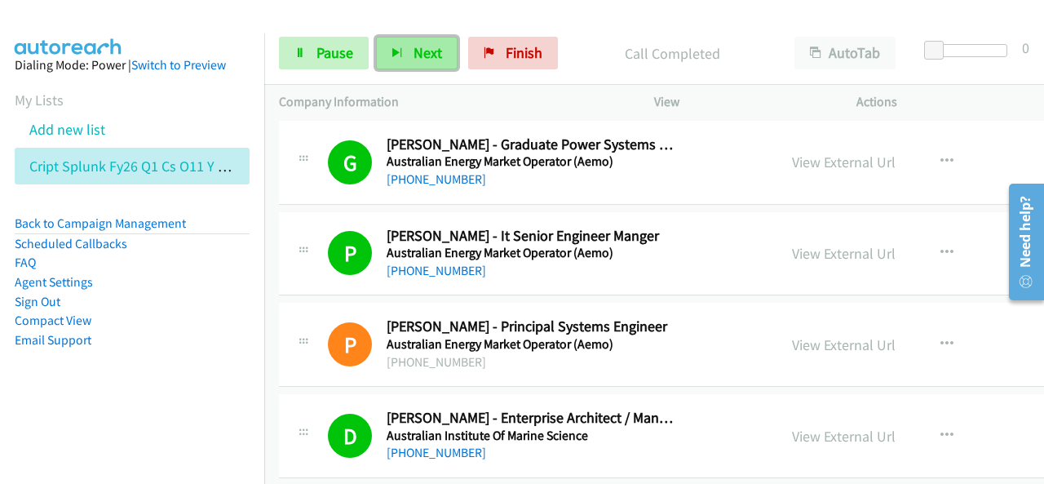
click at [442, 50] on button "Next" at bounding box center [417, 53] width 82 height 33
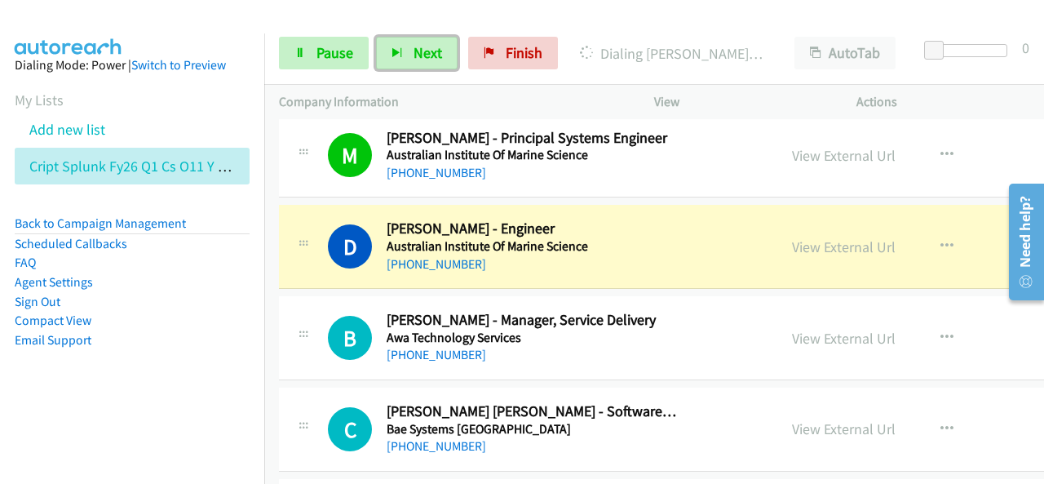
scroll to position [7831, 0]
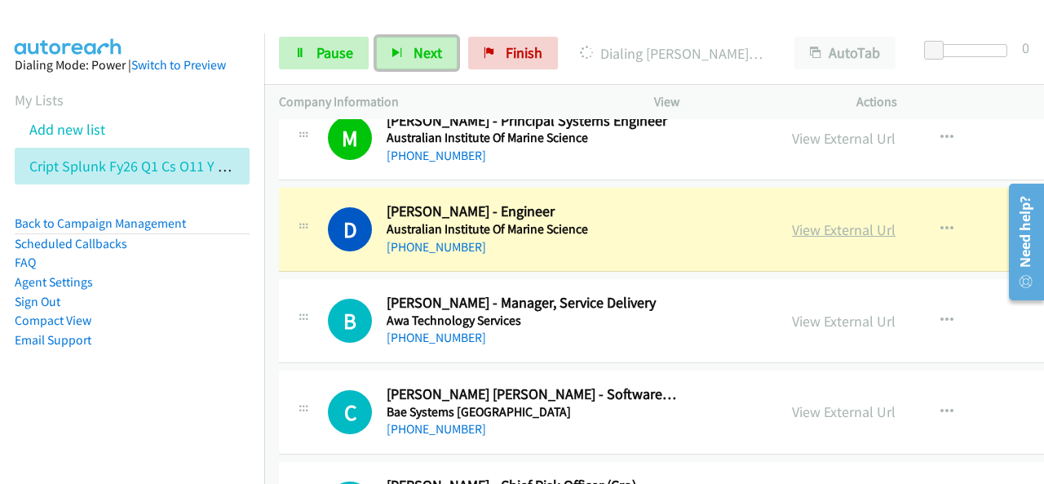
click at [811, 220] on link "View External Url" at bounding box center [844, 229] width 104 height 19
click at [328, 52] on span "Pause" at bounding box center [335, 52] width 37 height 19
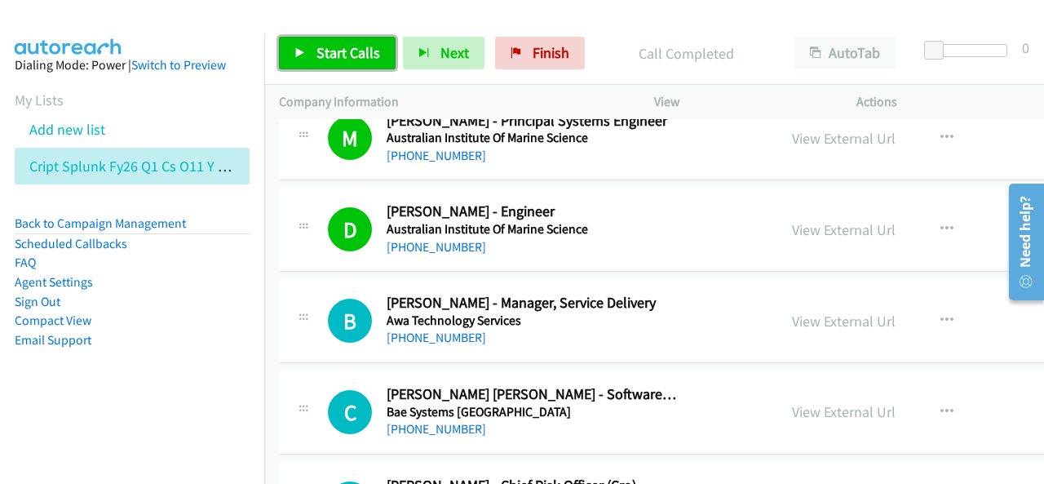
click at [370, 46] on span "Start Calls" at bounding box center [349, 52] width 64 height 19
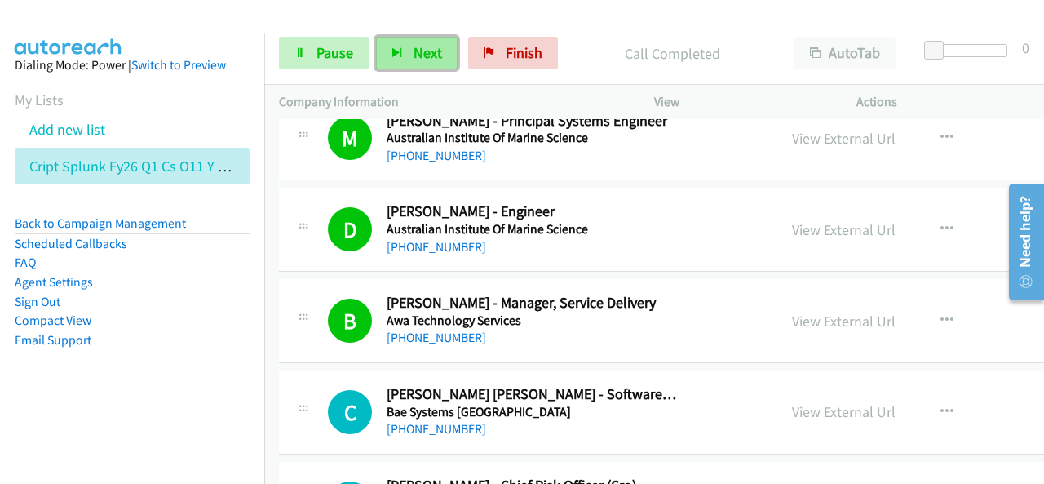
click at [417, 53] on span "Next" at bounding box center [428, 52] width 29 height 19
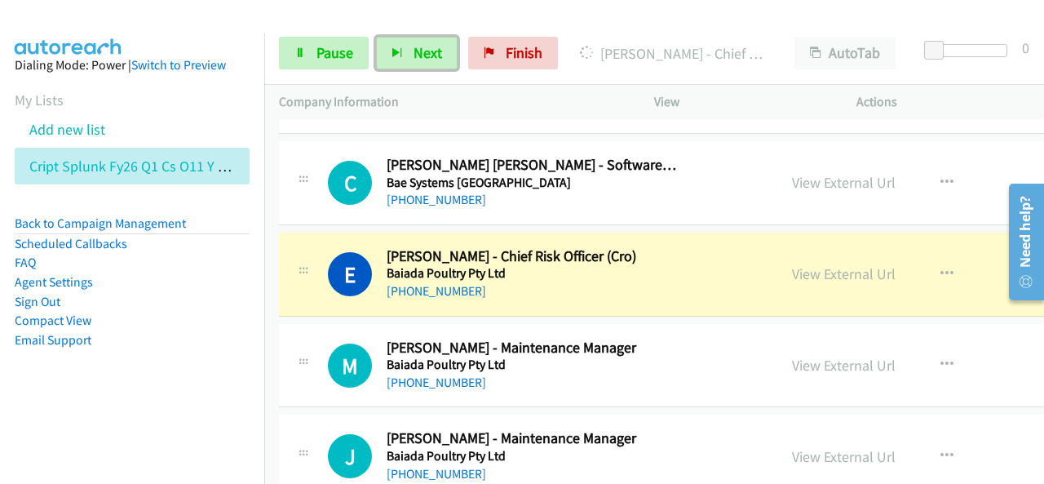
scroll to position [8076, 0]
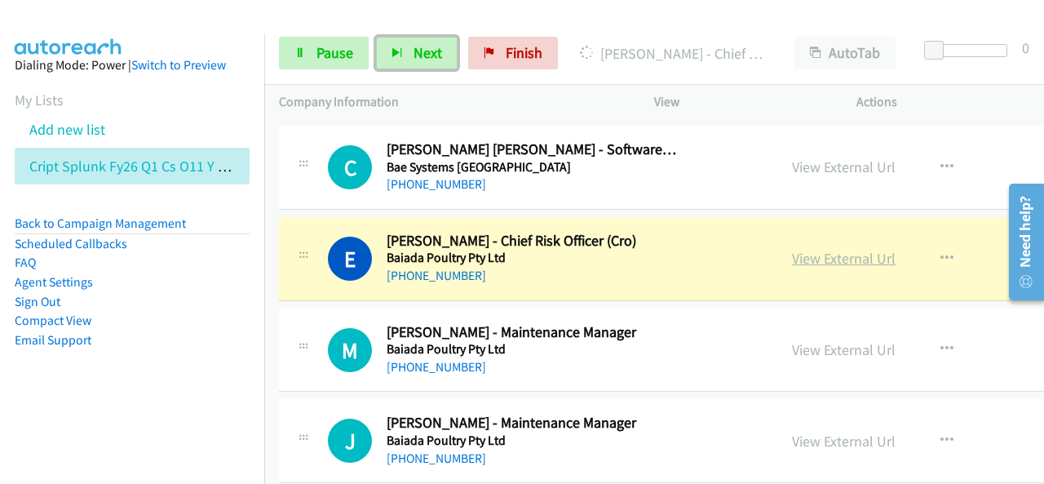
click at [792, 249] on link "View External Url" at bounding box center [844, 258] width 104 height 19
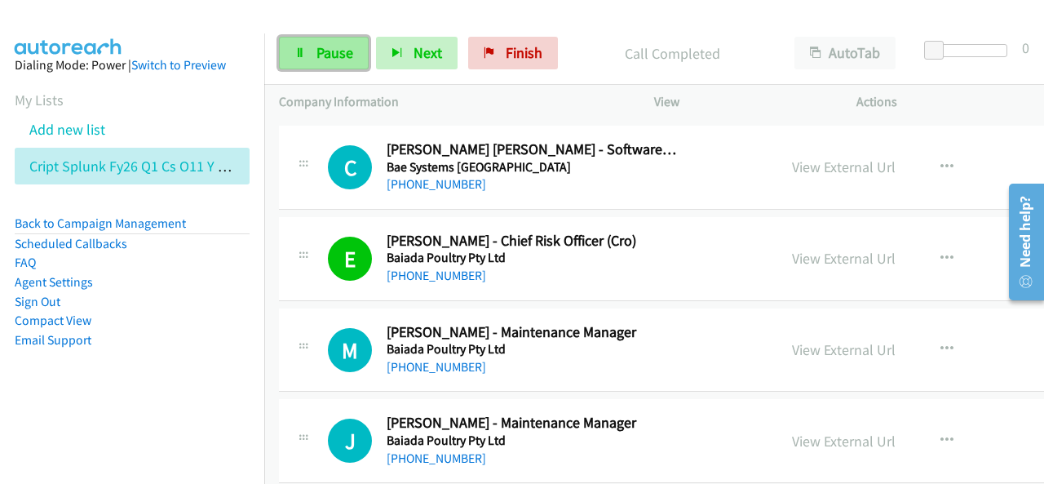
click at [361, 51] on link "Pause" at bounding box center [324, 53] width 90 height 33
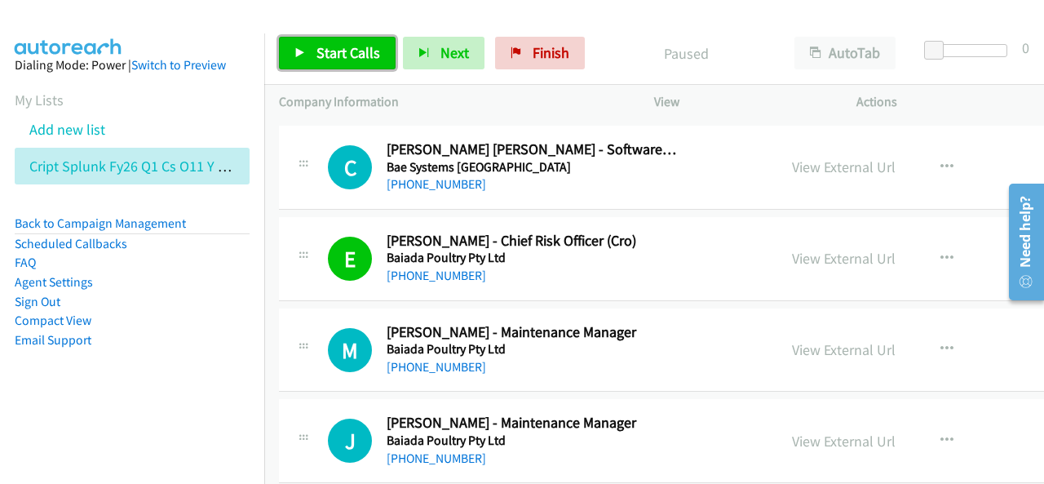
click at [353, 55] on span "Start Calls" at bounding box center [349, 52] width 64 height 19
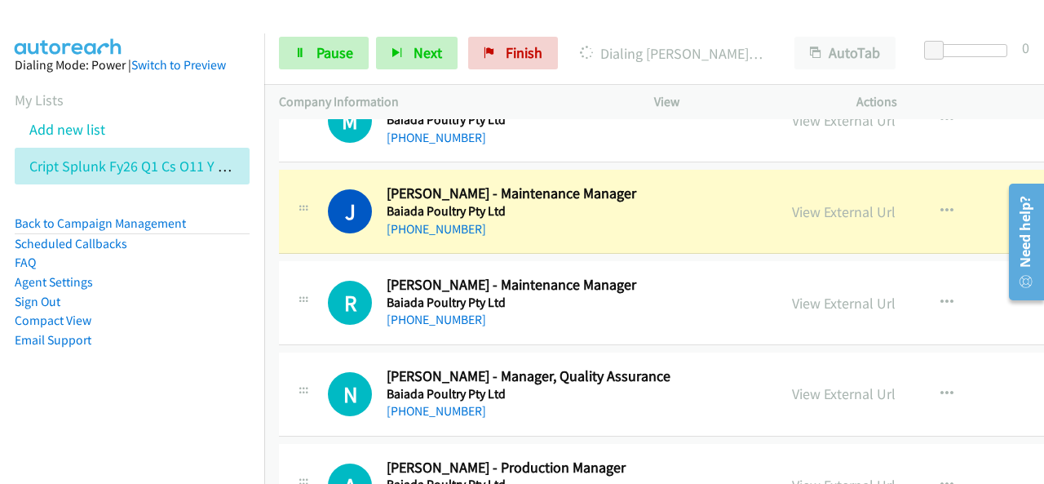
scroll to position [8321, 0]
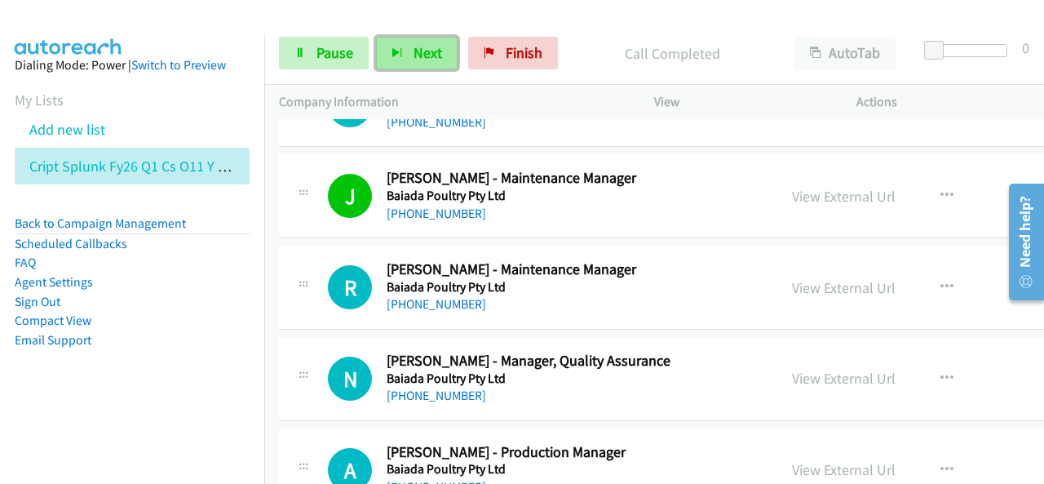
click at [396, 60] on button "Next" at bounding box center [417, 53] width 82 height 33
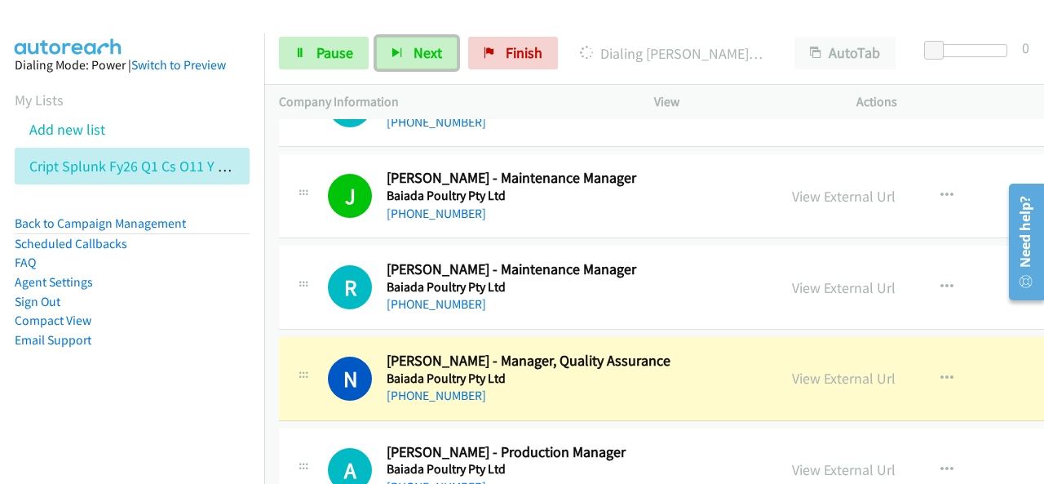
scroll to position [8402, 0]
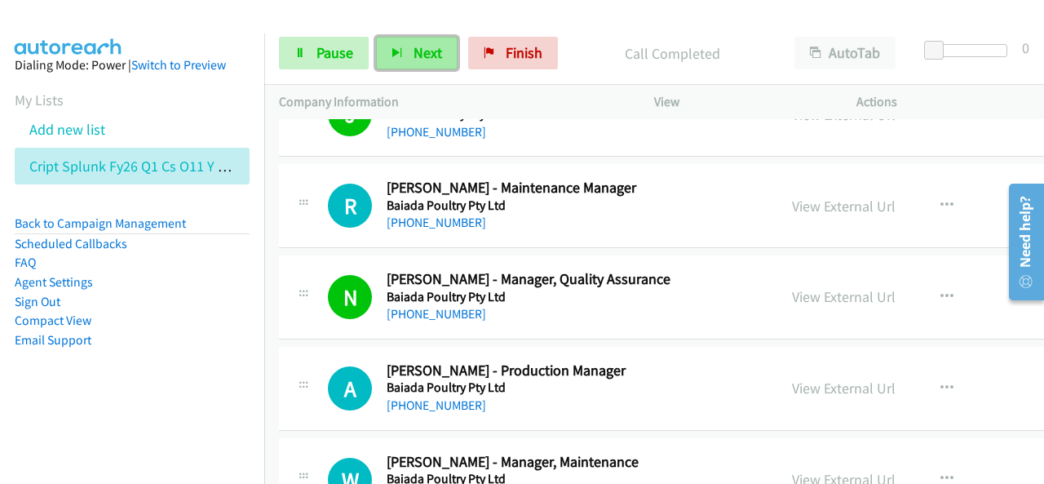
click at [408, 46] on button "Next" at bounding box center [417, 53] width 82 height 33
click at [406, 42] on button "Next" at bounding box center [417, 53] width 82 height 33
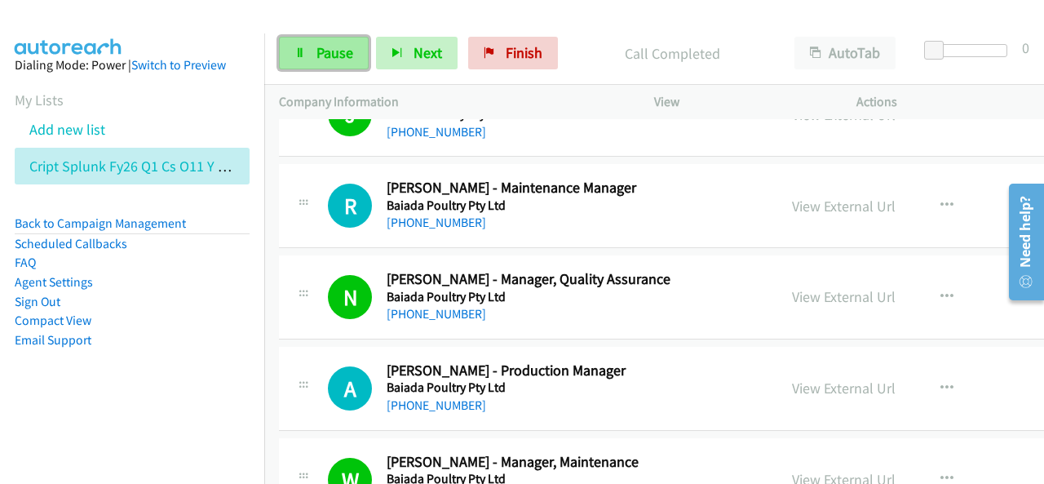
click at [325, 51] on span "Pause" at bounding box center [335, 52] width 37 height 19
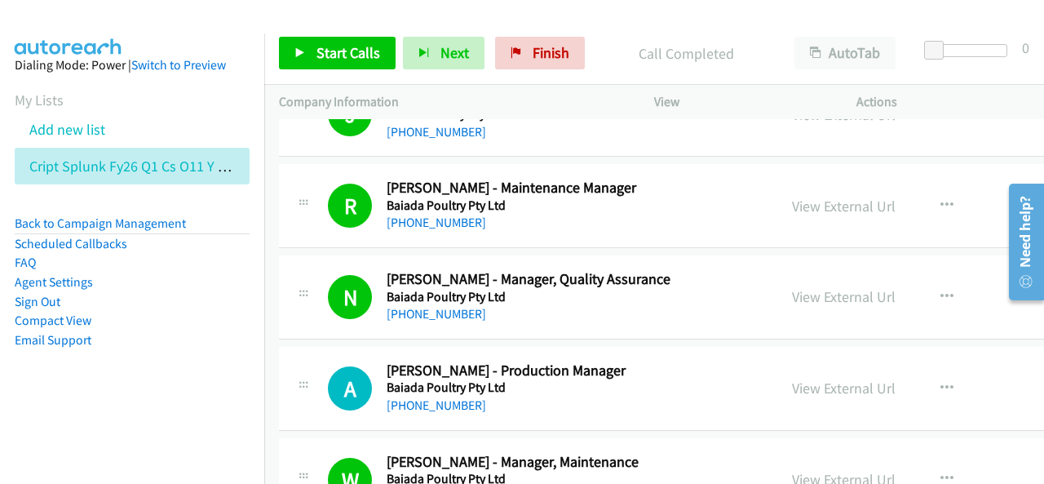
click at [607, 40] on div "Call Completed" at bounding box center [686, 53] width 188 height 33
click at [334, 39] on link "Start Calls" at bounding box center [337, 53] width 117 height 33
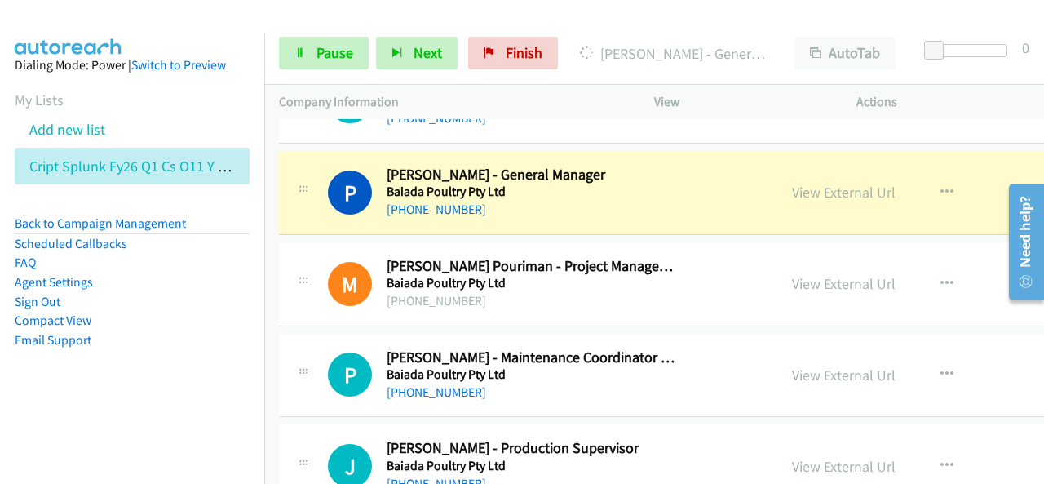
scroll to position [9055, 0]
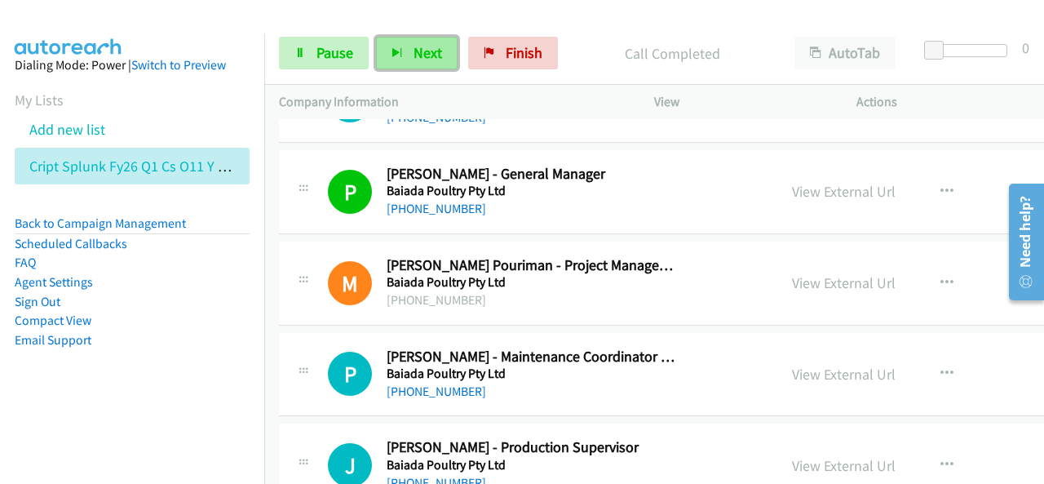
click at [424, 46] on span "Next" at bounding box center [428, 52] width 29 height 19
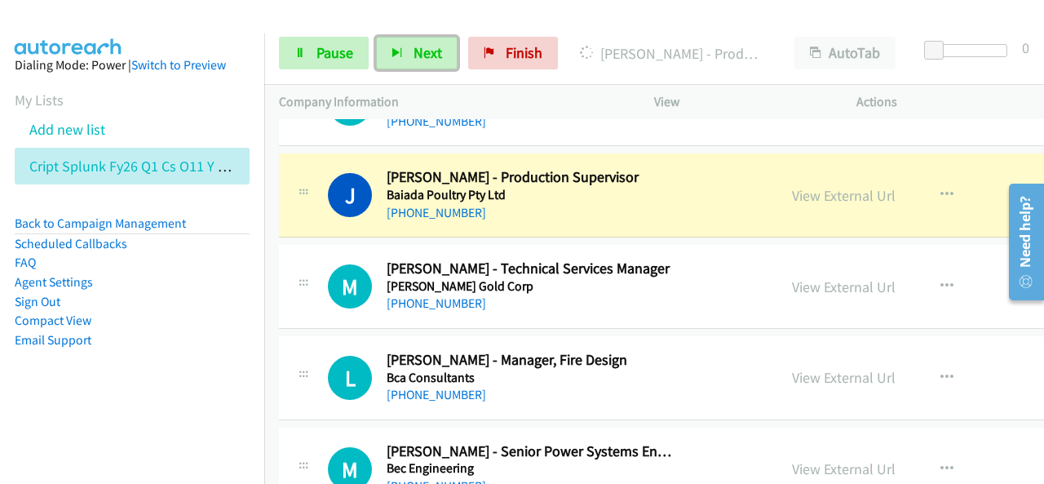
scroll to position [9300, 0]
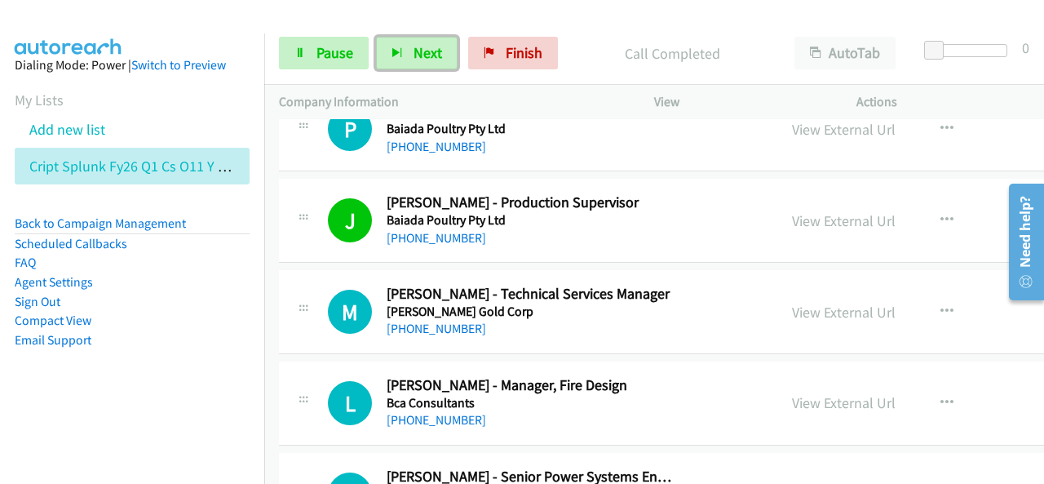
drag, startPoint x: 449, startPoint y: 63, endPoint x: 460, endPoint y: 53, distance: 15.0
click at [450, 60] on button "Next" at bounding box center [417, 53] width 82 height 33
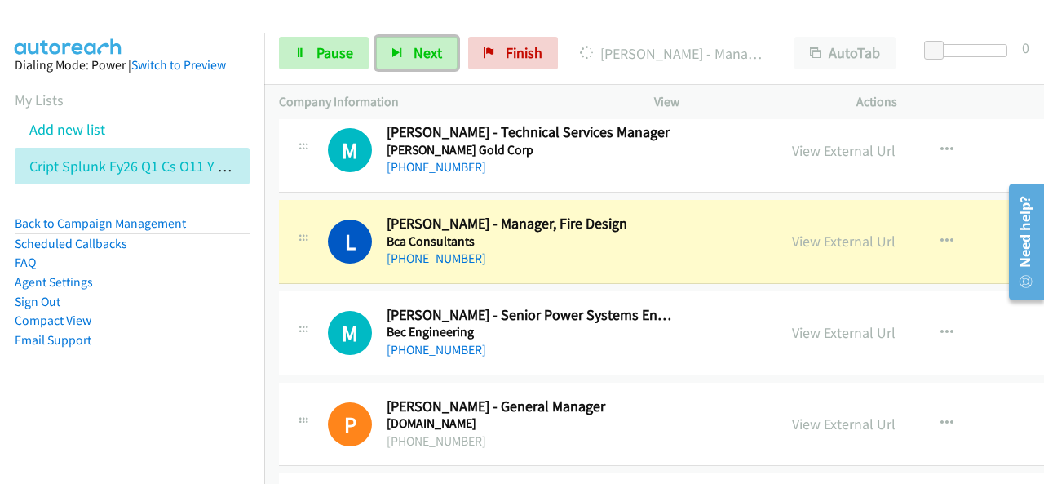
scroll to position [9463, 0]
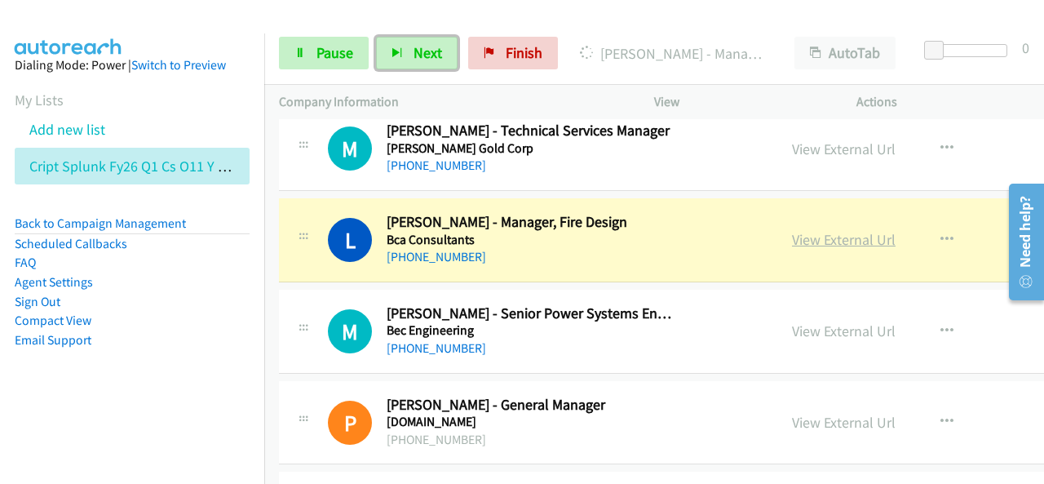
click at [792, 230] on link "View External Url" at bounding box center [844, 239] width 104 height 19
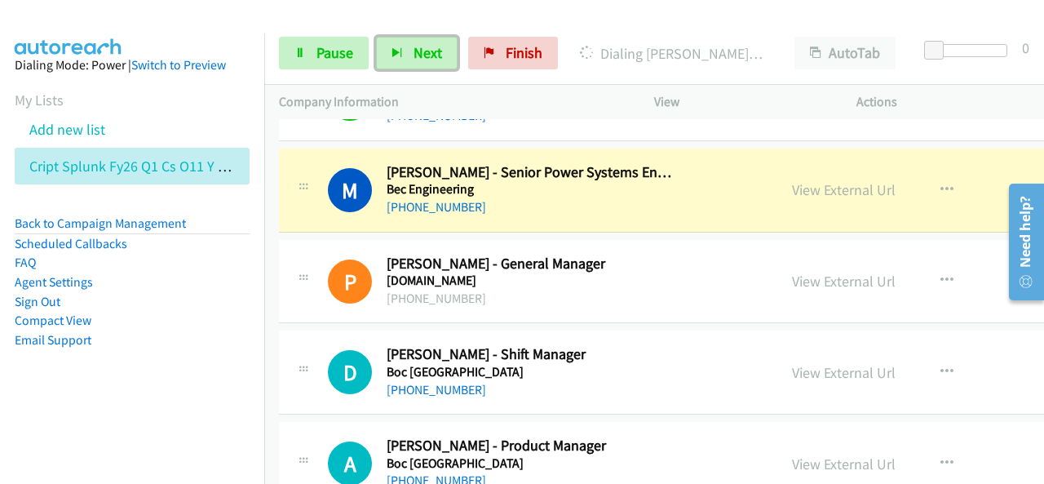
scroll to position [9544, 0]
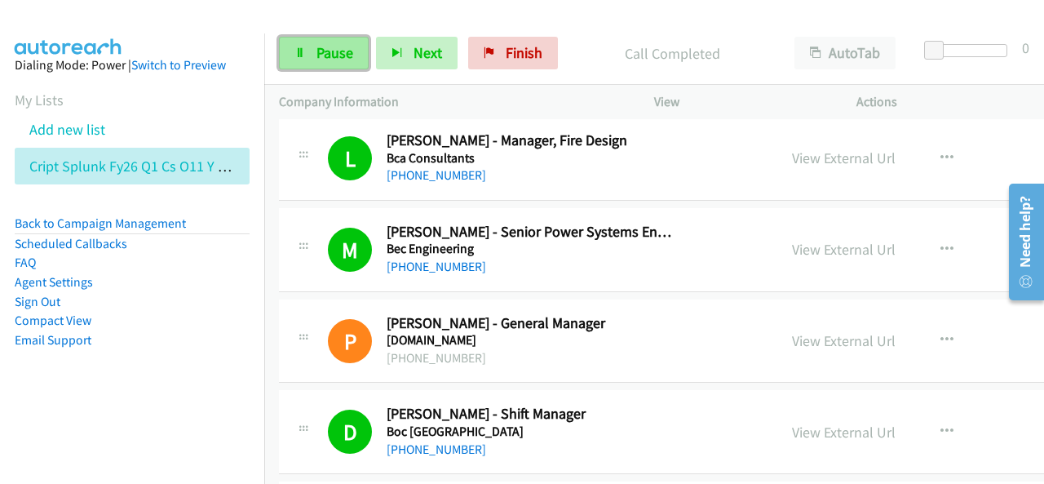
click at [337, 41] on link "Pause" at bounding box center [324, 53] width 90 height 33
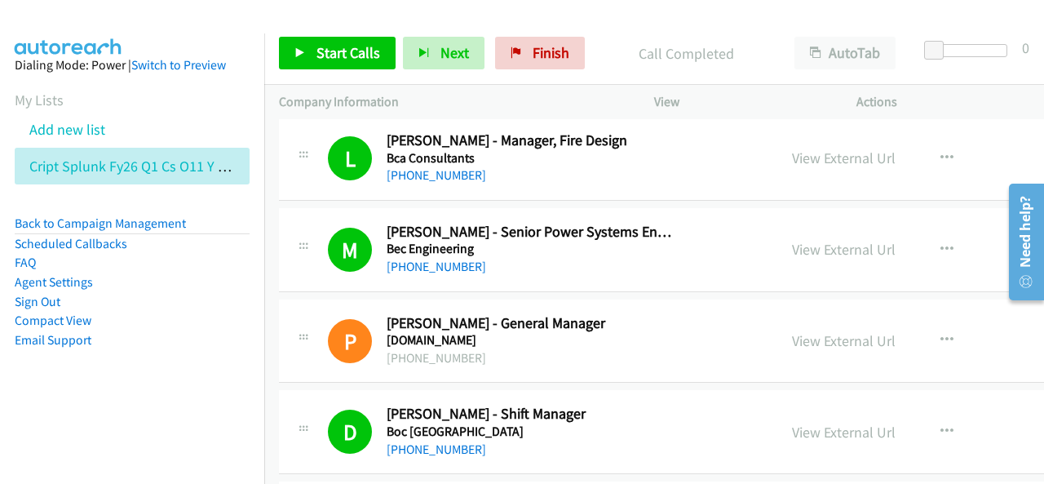
click at [450, 17] on div at bounding box center [514, 31] width 1029 height 63
drag, startPoint x: 597, startPoint y: 20, endPoint x: 594, endPoint y: 34, distance: 14.2
click at [597, 20] on div at bounding box center [514, 31] width 1029 height 63
drag, startPoint x: 164, startPoint y: 309, endPoint x: 279, endPoint y: 209, distance: 152.6
click at [164, 309] on li "Sign Out" at bounding box center [132, 302] width 235 height 20
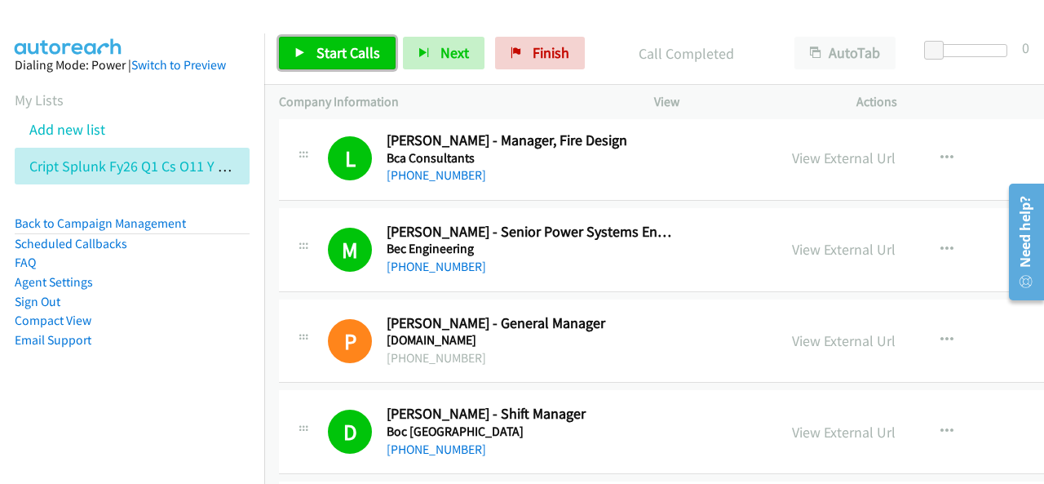
click at [334, 47] on span "Start Calls" at bounding box center [349, 52] width 64 height 19
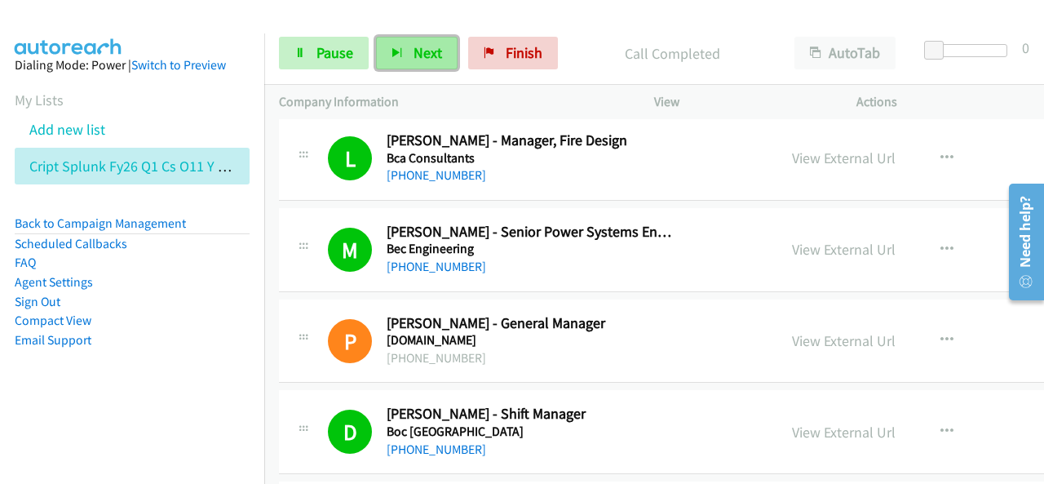
click at [431, 51] on span "Next" at bounding box center [428, 52] width 29 height 19
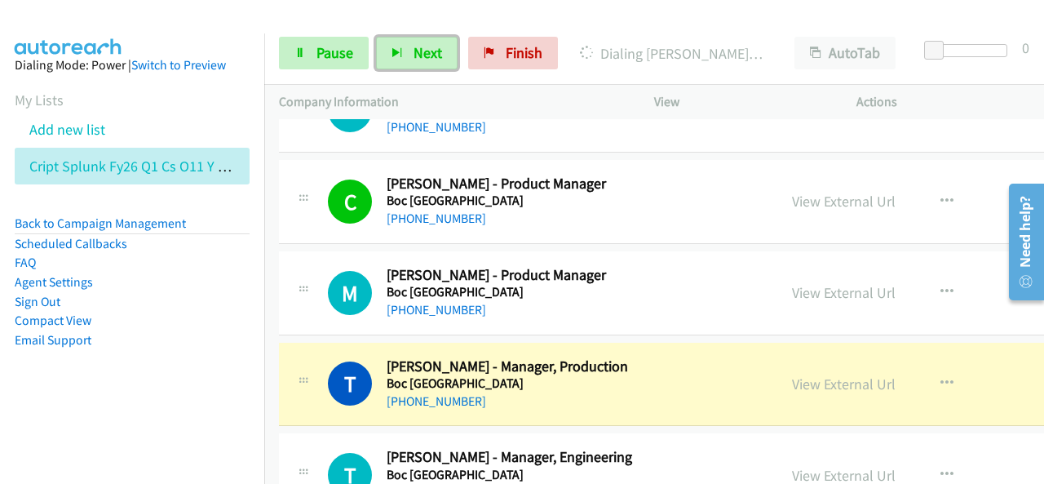
scroll to position [10197, 0]
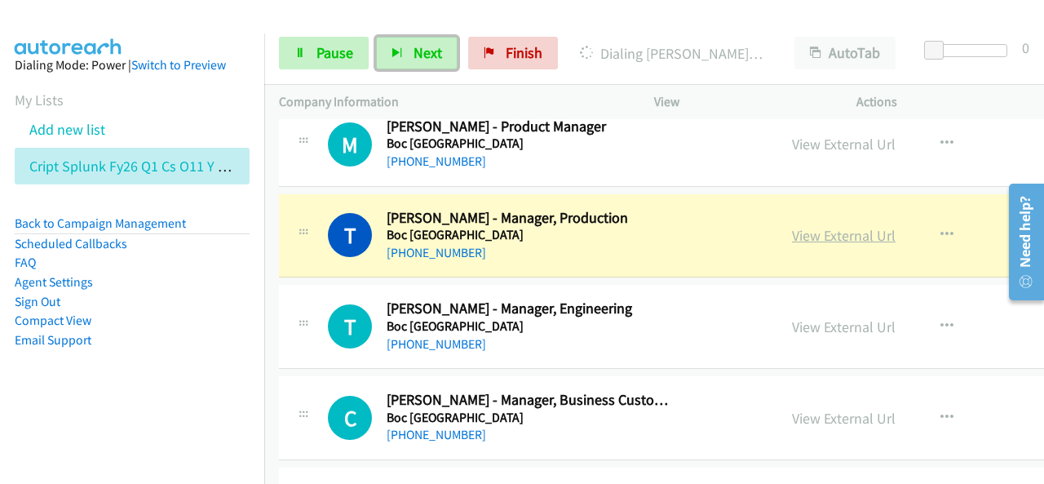
click at [792, 226] on link "View External Url" at bounding box center [844, 235] width 104 height 19
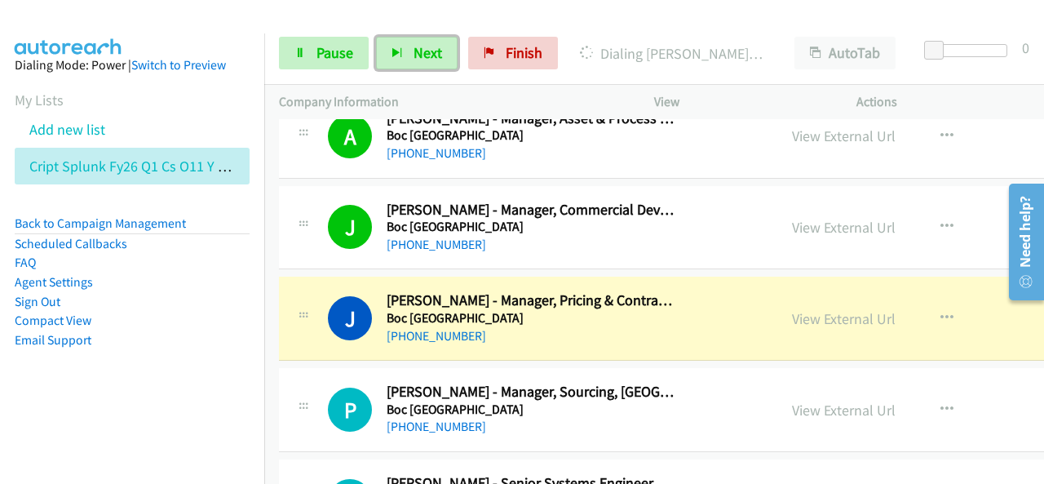
scroll to position [10687, 0]
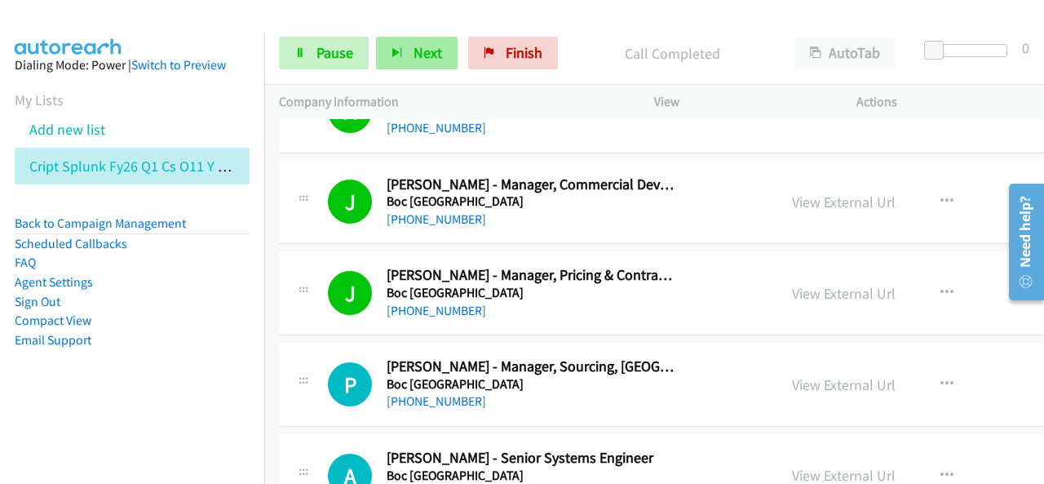
click at [397, 35] on div "Start Calls Pause Next Finish Call Completed AutoTab AutoTab 0" at bounding box center [654, 53] width 780 height 63
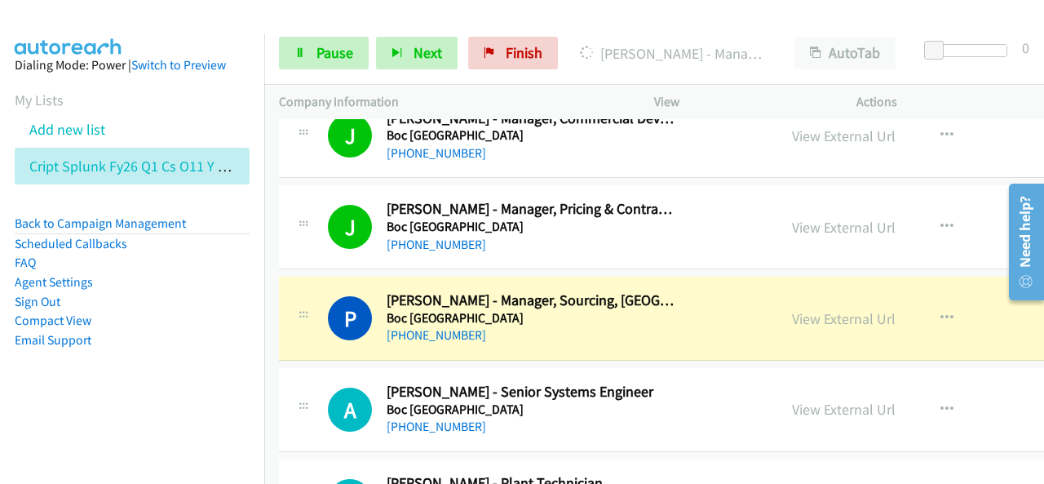
scroll to position [10768, 0]
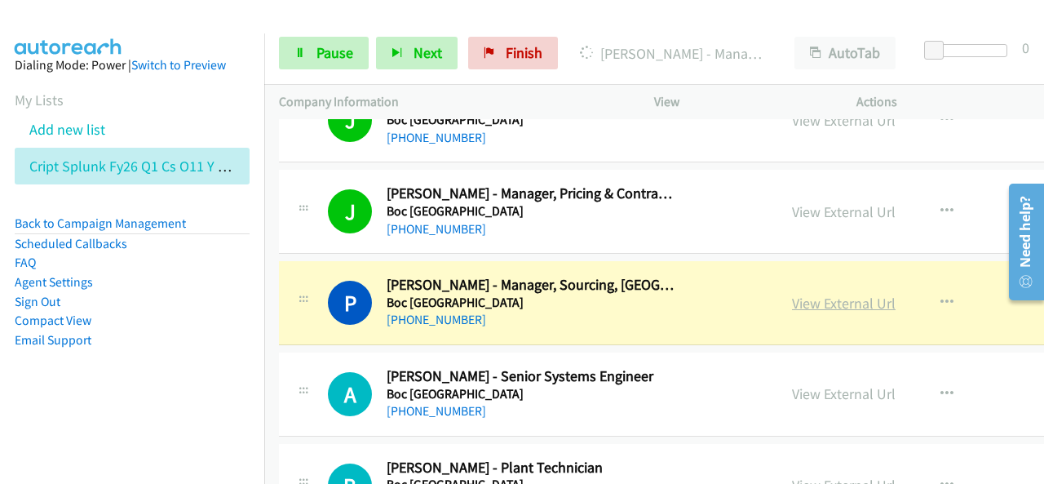
click at [806, 294] on link "View External Url" at bounding box center [844, 303] width 104 height 19
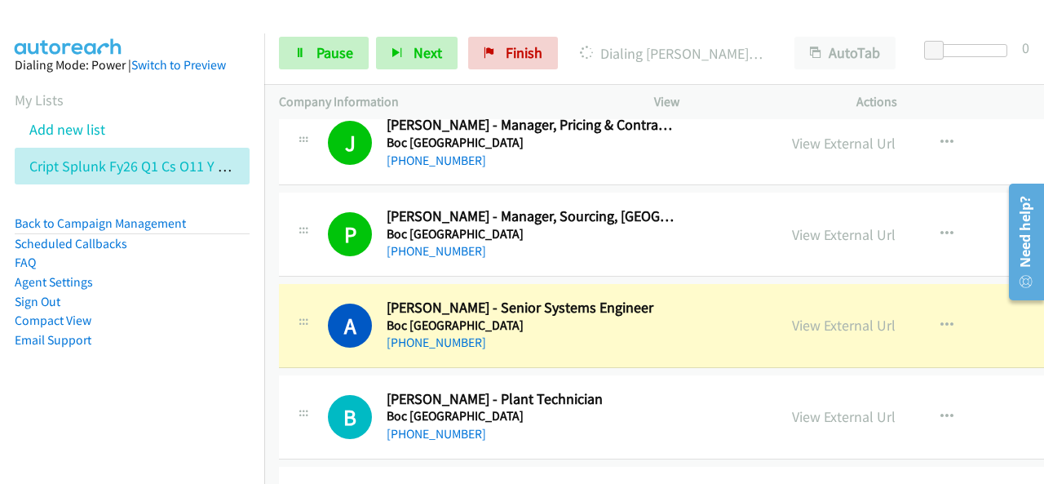
scroll to position [10850, 0]
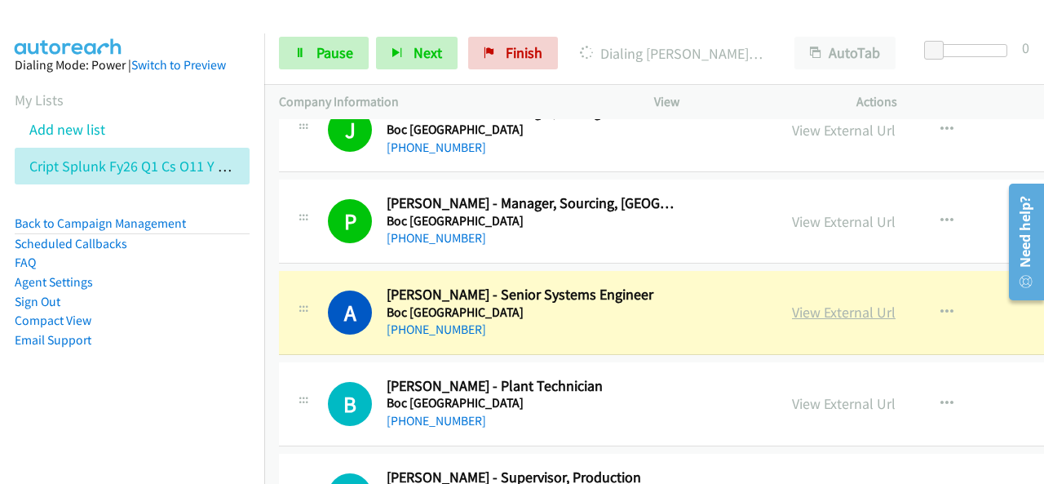
click at [792, 303] on link "View External Url" at bounding box center [844, 312] width 104 height 19
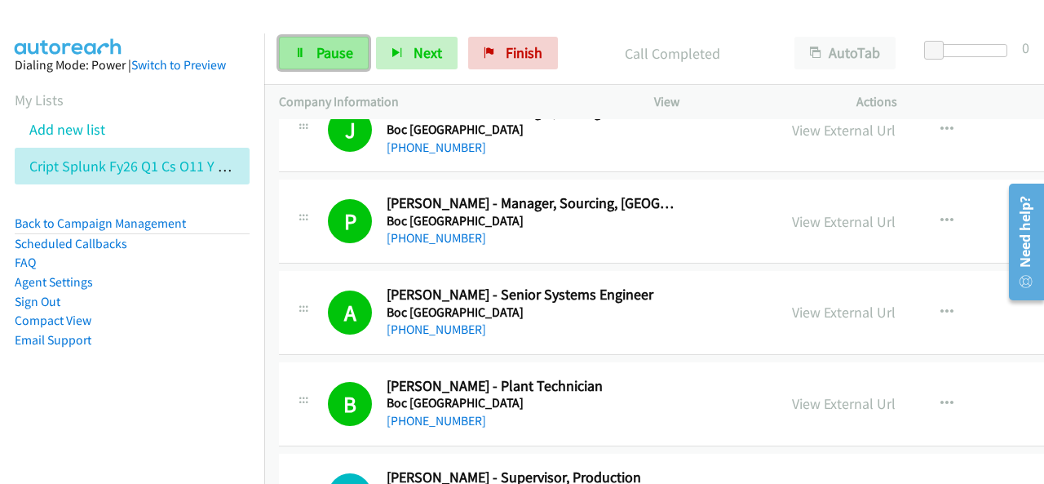
click at [342, 64] on link "Pause" at bounding box center [324, 53] width 90 height 33
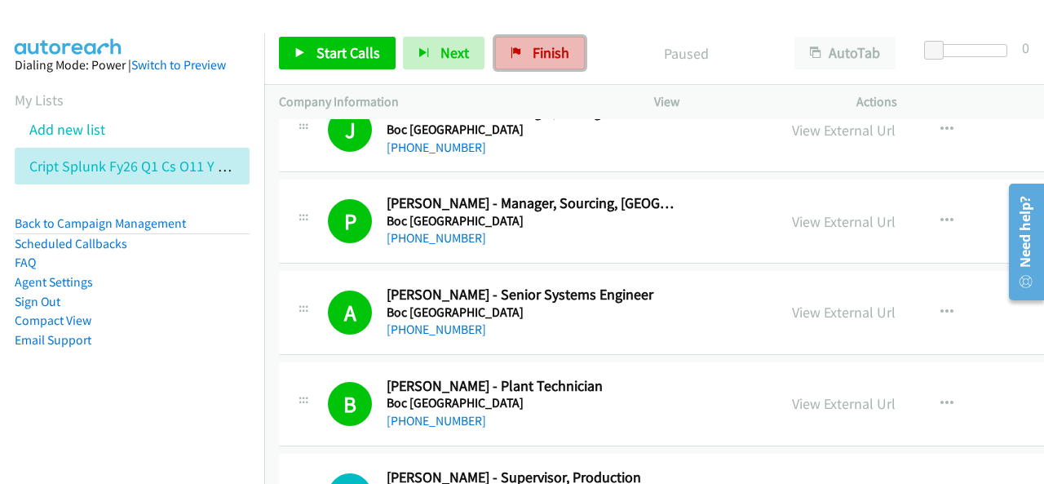
click at [525, 51] on link "Finish" at bounding box center [540, 53] width 90 height 33
